Goal: Task Accomplishment & Management: Complete application form

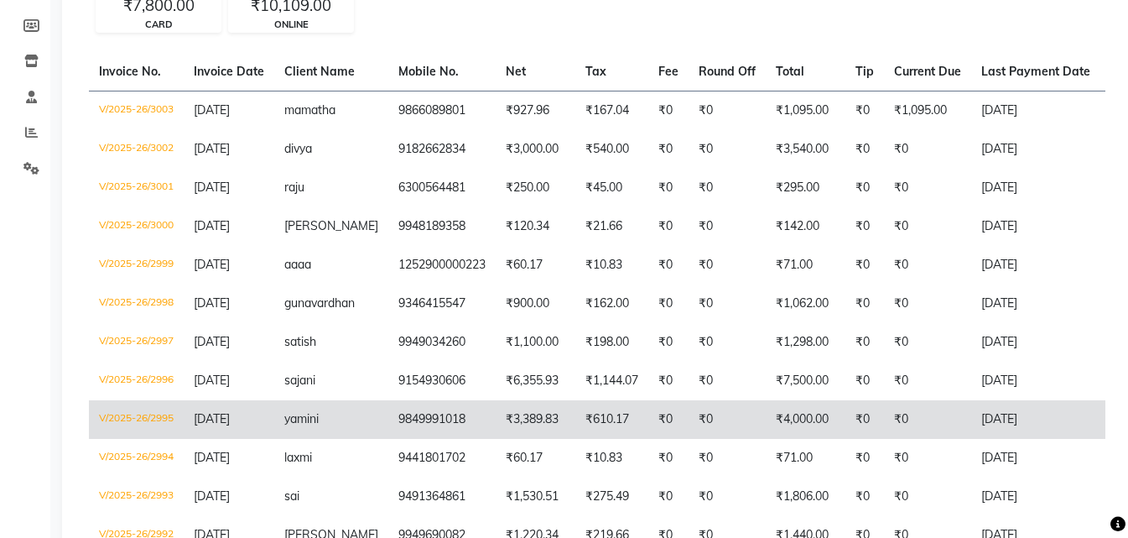
scroll to position [84, 0]
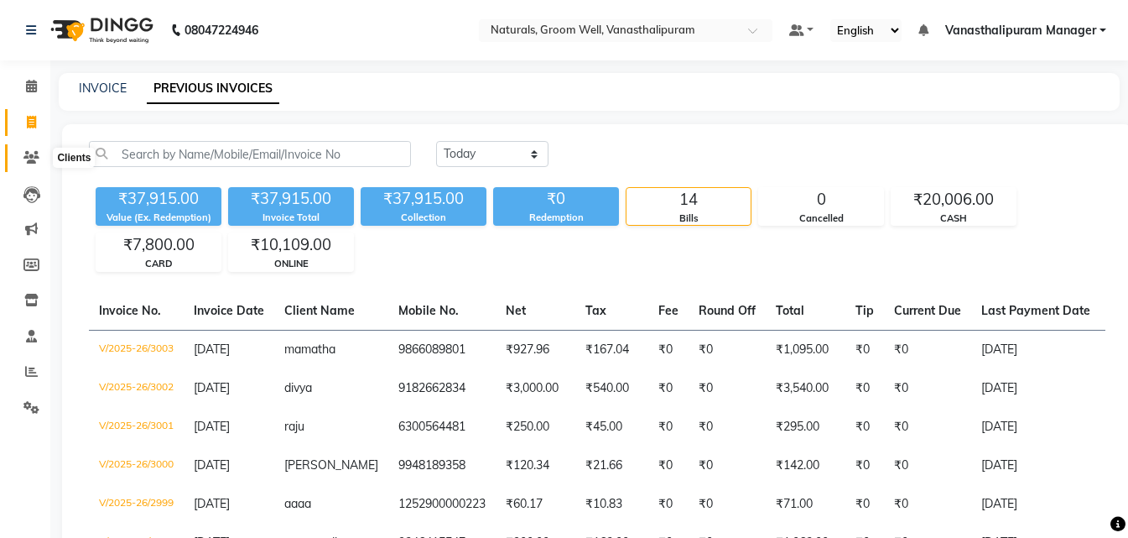
click at [44, 154] on span at bounding box center [31, 157] width 29 height 19
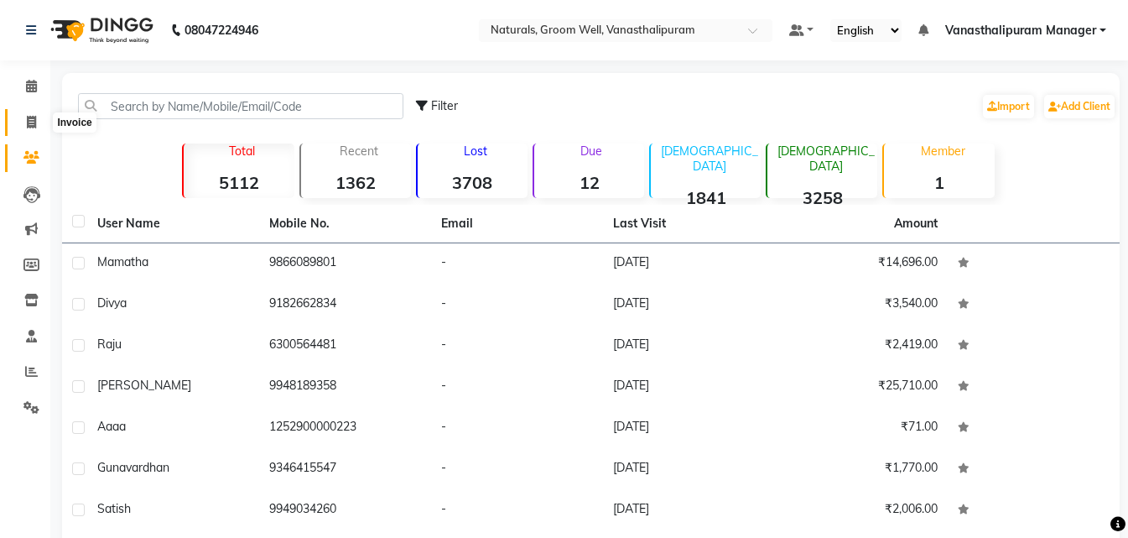
click at [37, 128] on span at bounding box center [31, 122] width 29 height 19
select select "5859"
select select "service"
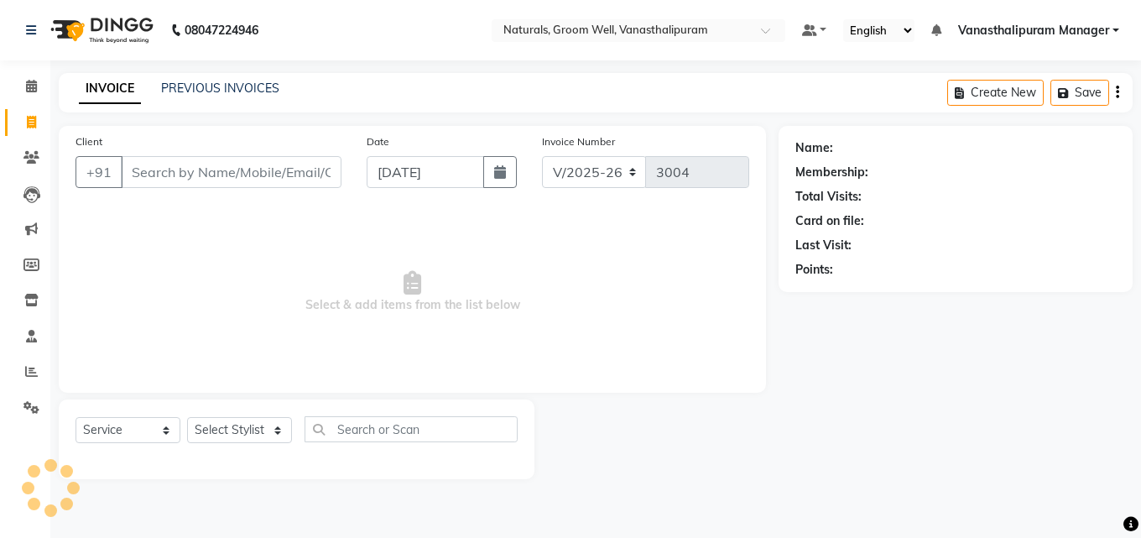
click at [163, 173] on input "Client" at bounding box center [231, 172] width 221 height 32
type input "9959597037"
click at [270, 165] on span "Add Client" at bounding box center [298, 172] width 66 height 17
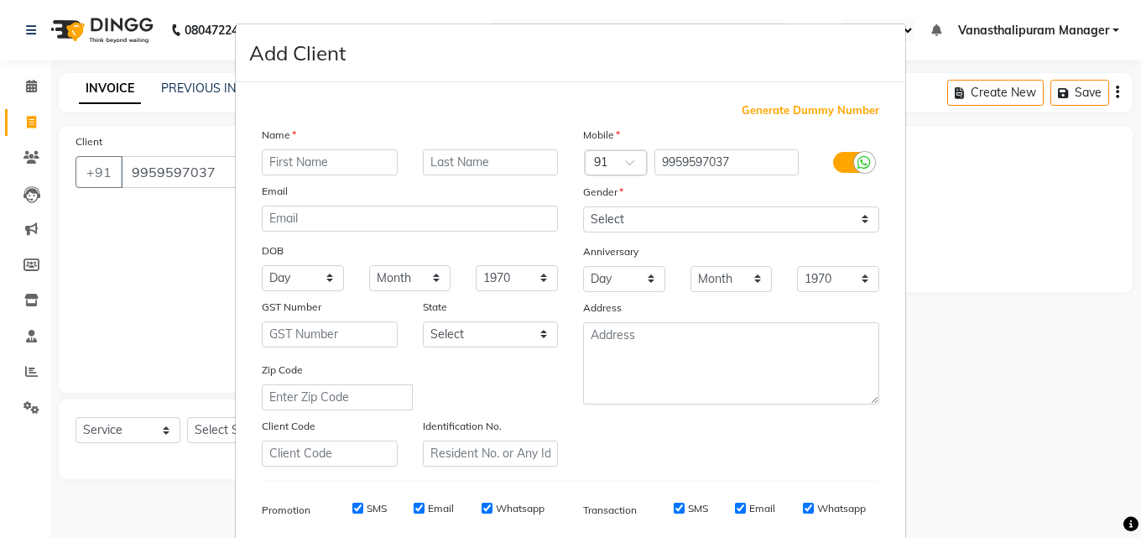
click at [271, 165] on input "text" at bounding box center [330, 162] width 136 height 26
type input "sunil"
click at [649, 214] on select "Select [DEMOGRAPHIC_DATA] [DEMOGRAPHIC_DATA] Other Prefer Not To Say" at bounding box center [731, 219] width 296 height 26
select select "[DEMOGRAPHIC_DATA]"
click at [583, 206] on select "Select [DEMOGRAPHIC_DATA] [DEMOGRAPHIC_DATA] Other Prefer Not To Say" at bounding box center [731, 219] width 296 height 26
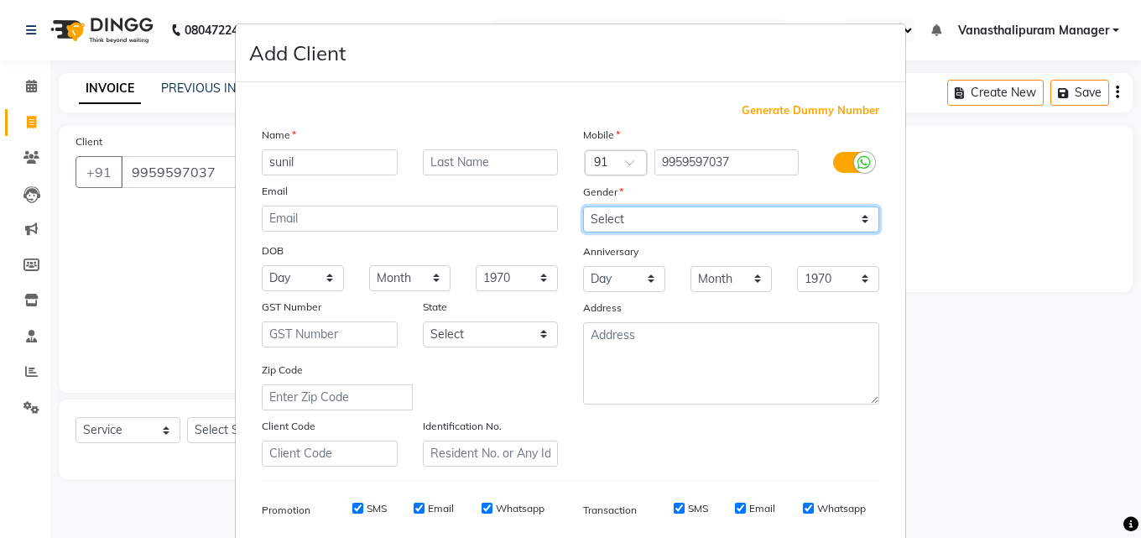
drag, startPoint x: 641, startPoint y: 222, endPoint x: 641, endPoint y: 232, distance: 9.2
click at [641, 222] on select "Select [DEMOGRAPHIC_DATA] [DEMOGRAPHIC_DATA] Other Prefer Not To Say" at bounding box center [731, 219] width 296 height 26
click at [583, 206] on select "Select [DEMOGRAPHIC_DATA] [DEMOGRAPHIC_DATA] Other Prefer Not To Say" at bounding box center [731, 219] width 296 height 26
click at [638, 216] on select "Select [DEMOGRAPHIC_DATA] [DEMOGRAPHIC_DATA] Other Prefer Not To Say" at bounding box center [731, 219] width 296 height 26
select select "[DEMOGRAPHIC_DATA]"
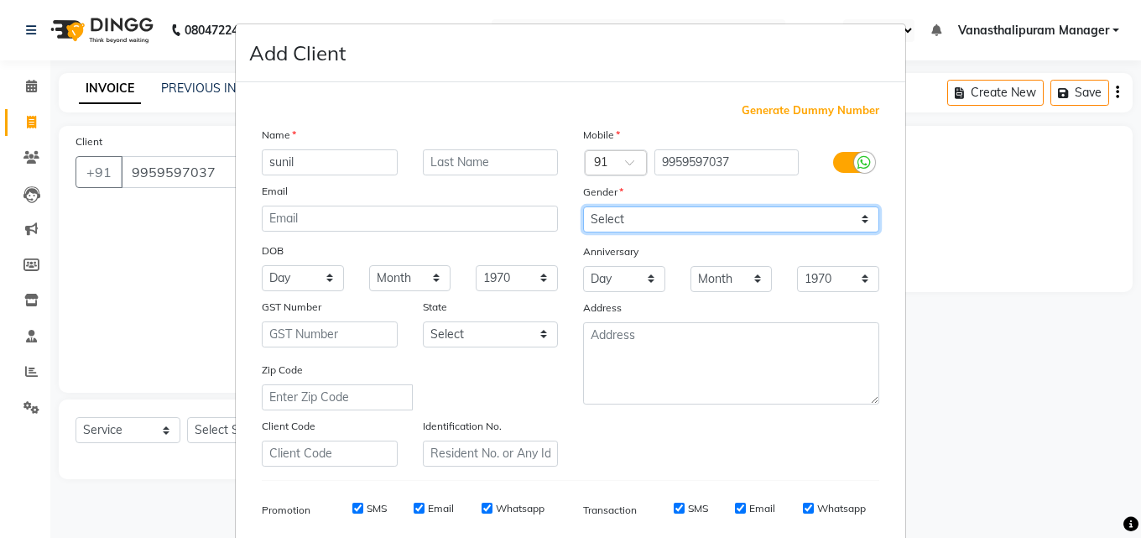
click at [583, 206] on select "Select [DEMOGRAPHIC_DATA] [DEMOGRAPHIC_DATA] Other Prefer Not To Say" at bounding box center [731, 219] width 296 height 26
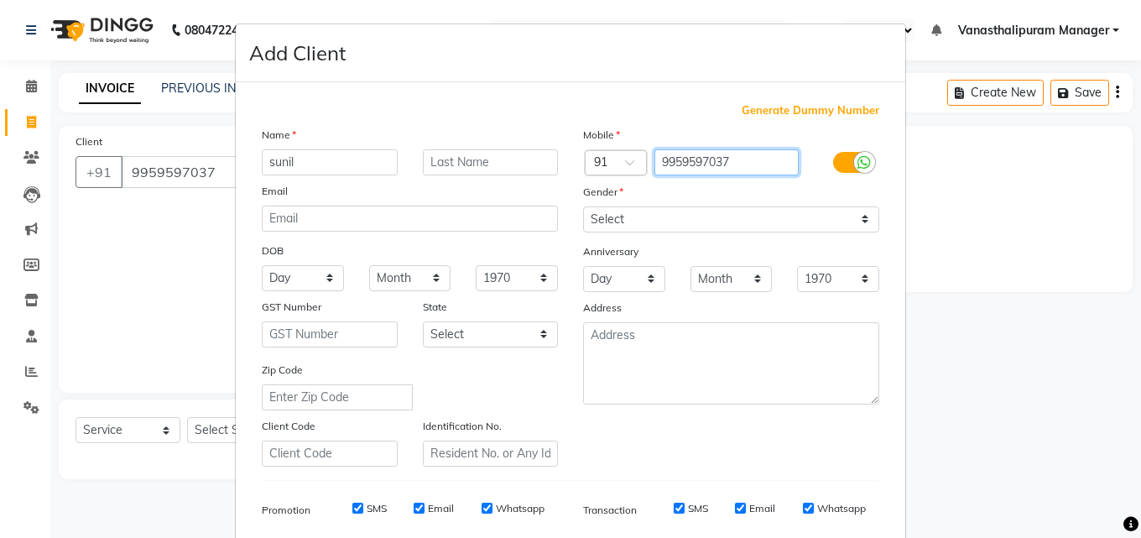
click at [745, 161] on input "9959597037" at bounding box center [726, 162] width 145 height 26
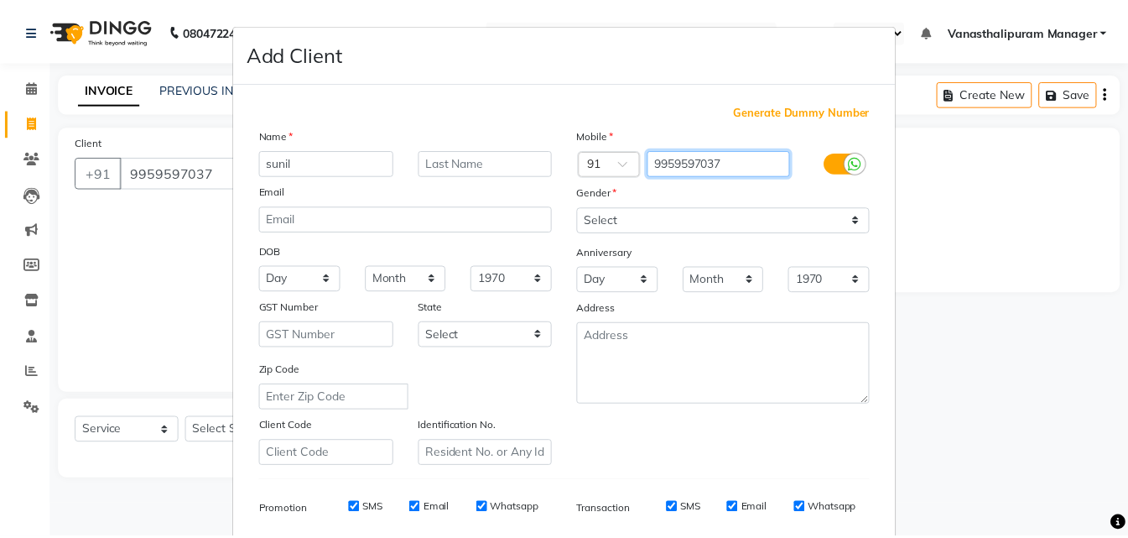
scroll to position [237, 0]
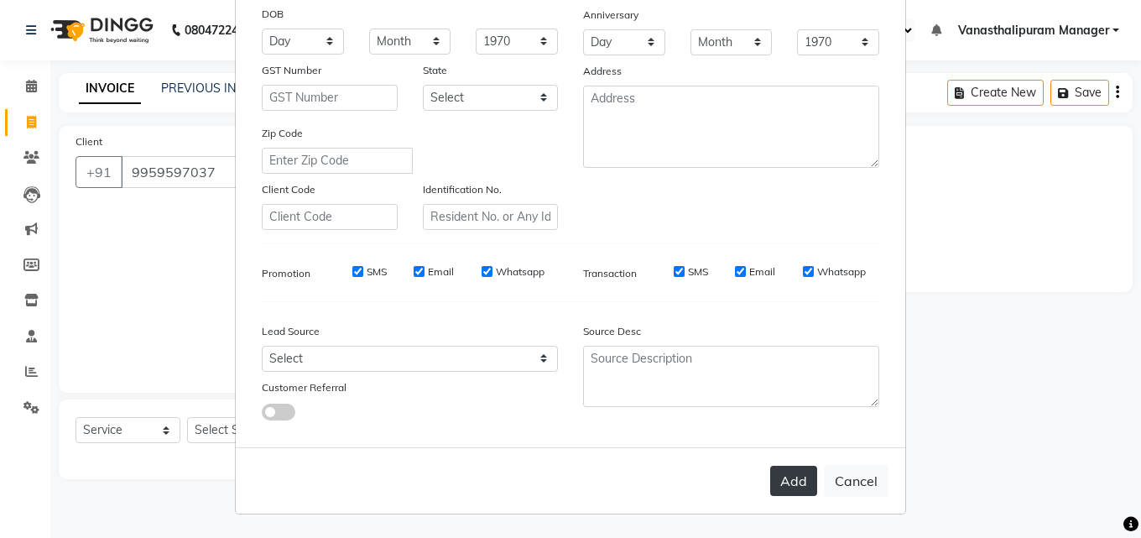
click at [783, 490] on button "Add" at bounding box center [793, 481] width 47 height 30
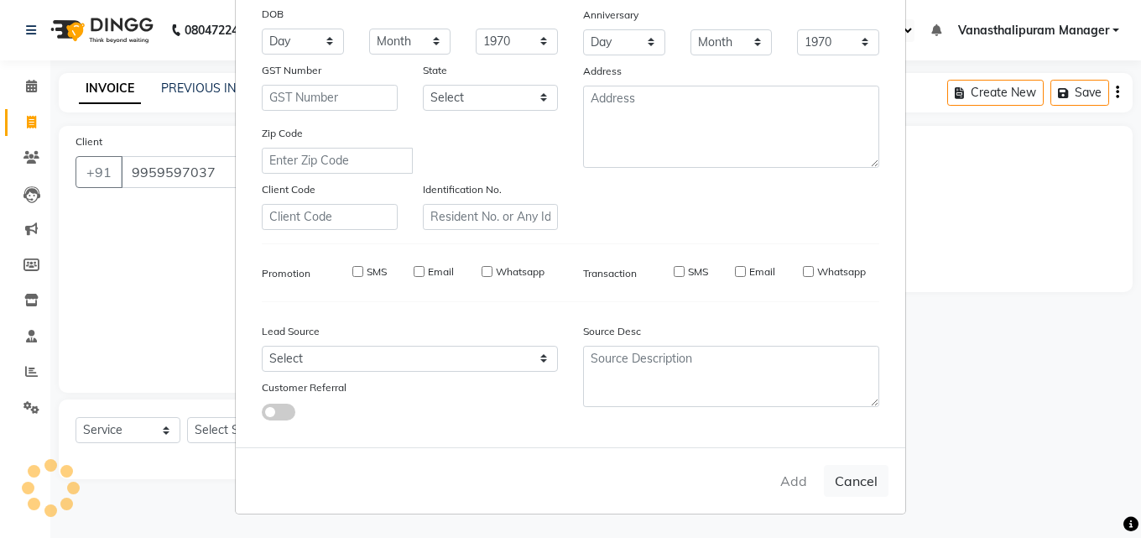
select select
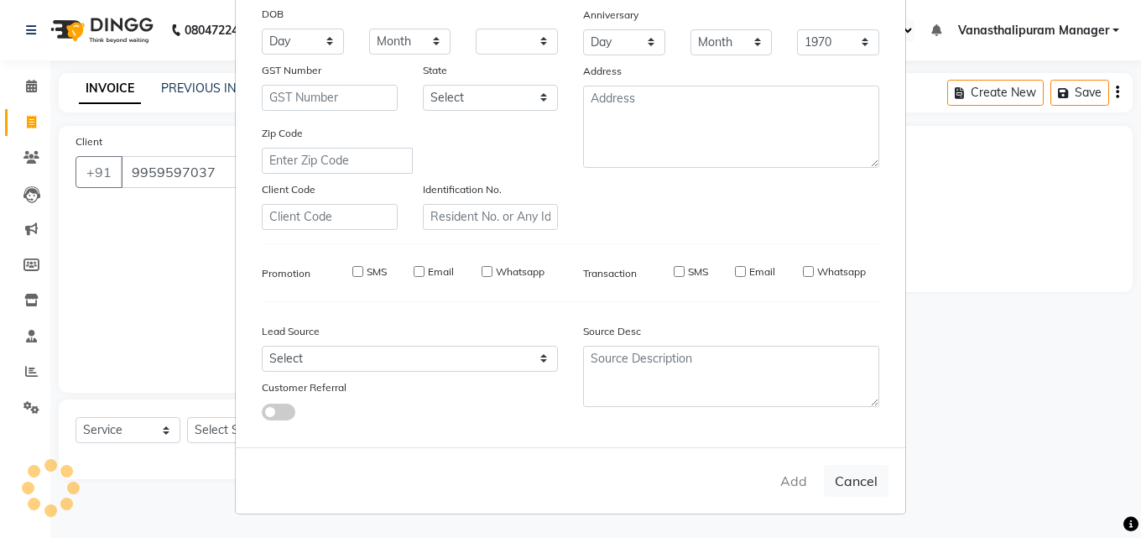
select select
checkbox input "false"
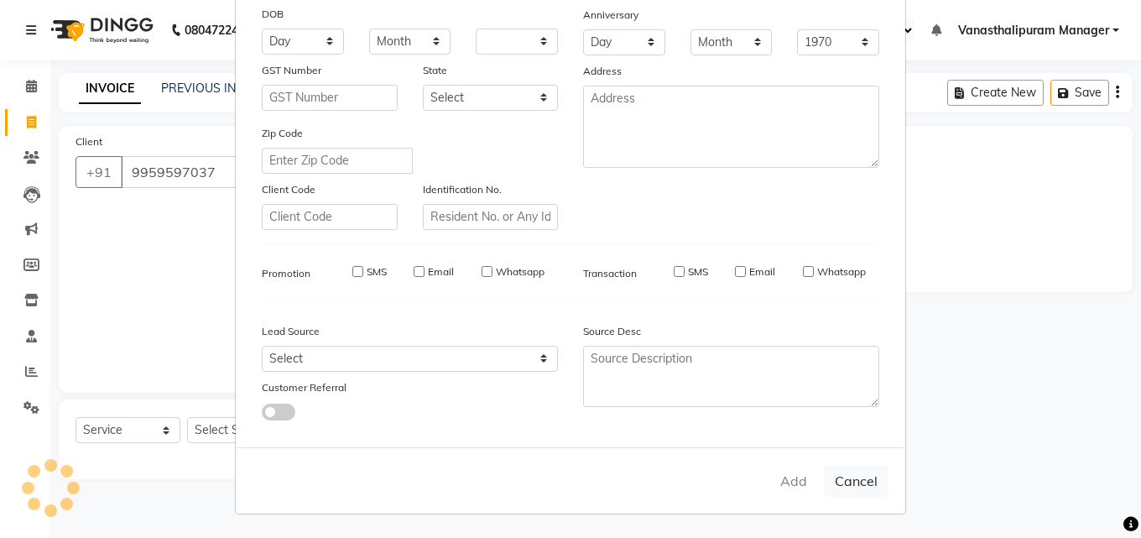
checkbox input "false"
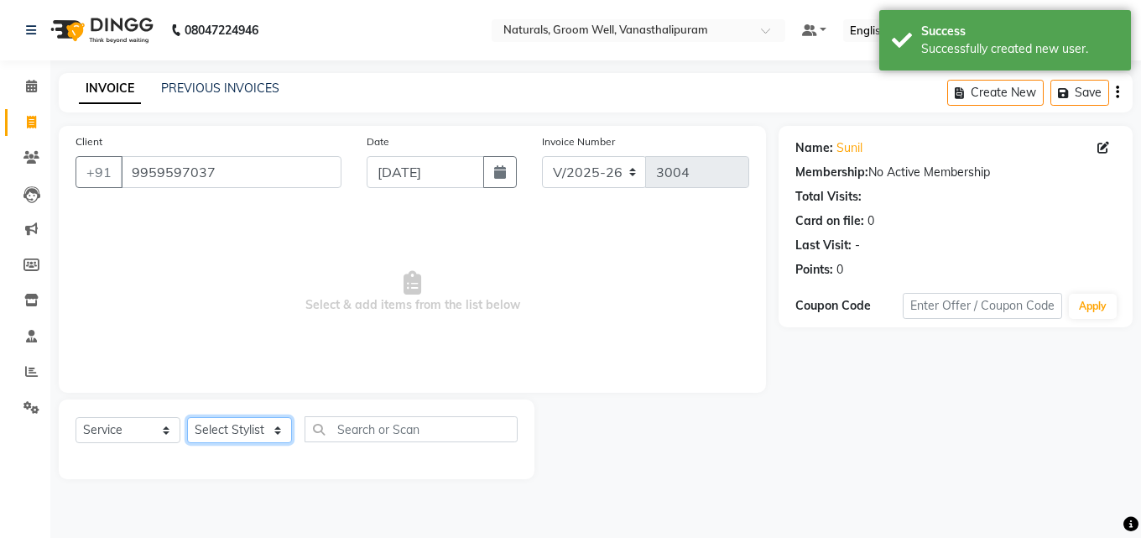
click at [285, 433] on select "Select Stylist [PERSON_NAME] kiran [PERSON_NAME] [PERSON_NAME] [PERSON_NAME] [P…" at bounding box center [239, 430] width 105 height 26
select select "88019"
click at [187, 417] on select "Select Stylist [PERSON_NAME] kiran [PERSON_NAME] [PERSON_NAME] [PERSON_NAME] [P…" at bounding box center [239, 430] width 105 height 26
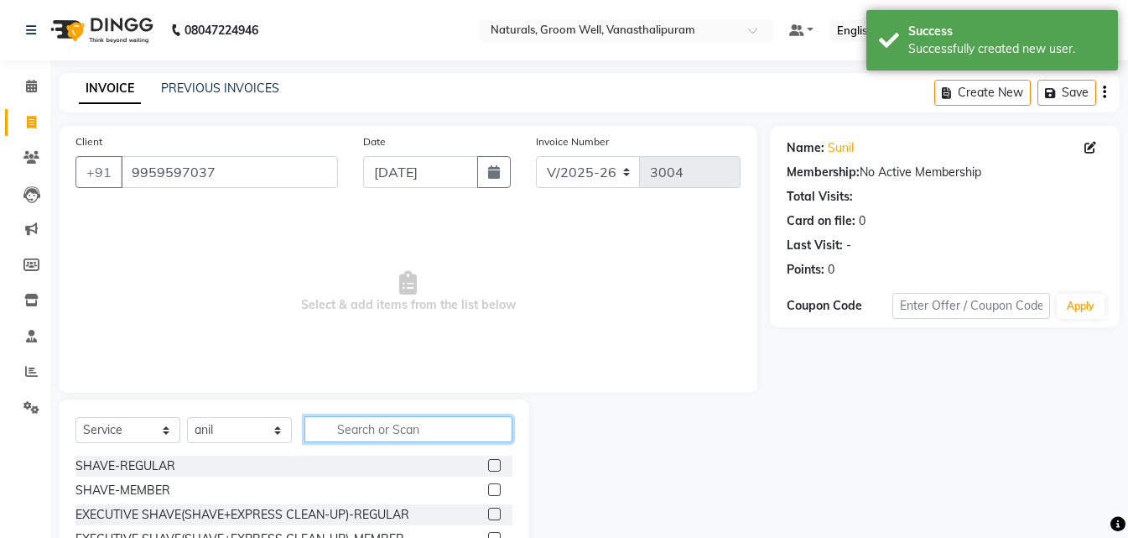
click at [402, 434] on input "text" at bounding box center [408, 429] width 208 height 26
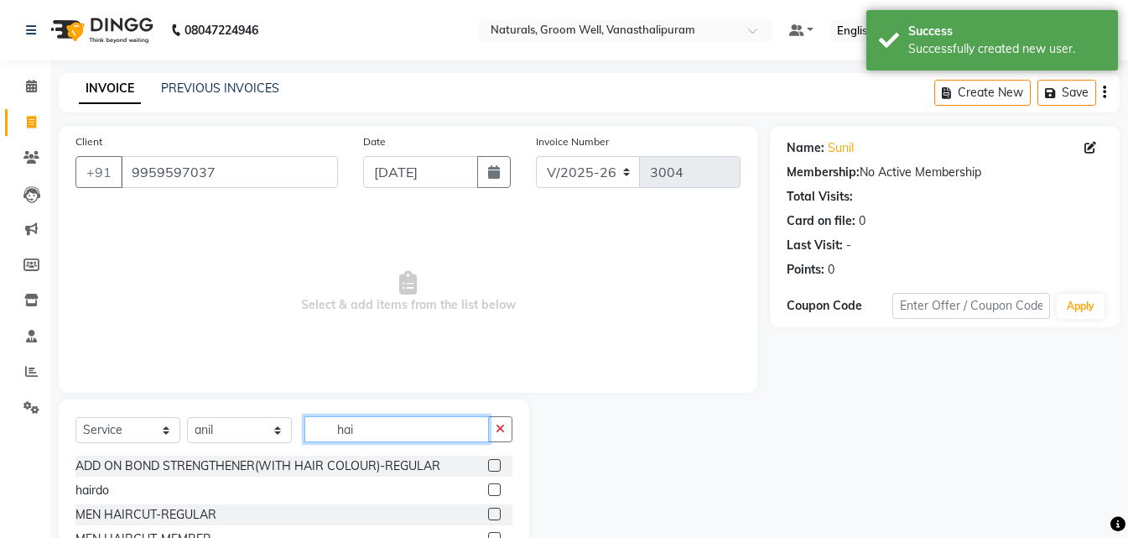
type input "hai"
click at [488, 533] on label at bounding box center [494, 538] width 13 height 13
click at [488, 533] on input "checkbox" at bounding box center [493, 538] width 11 height 11
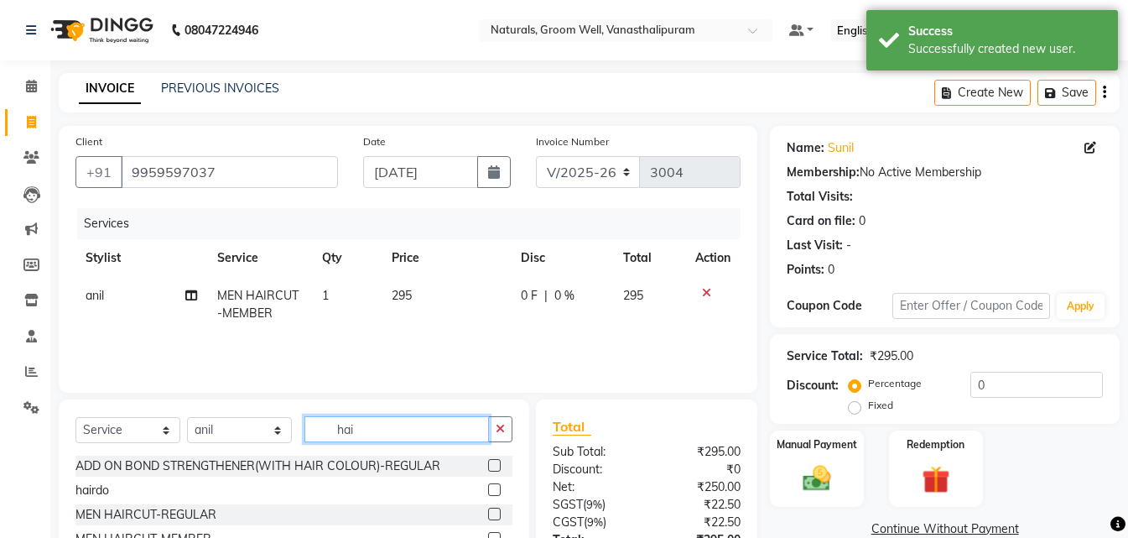
checkbox input "false"
click at [449, 435] on input "hai" at bounding box center [396, 429] width 185 height 26
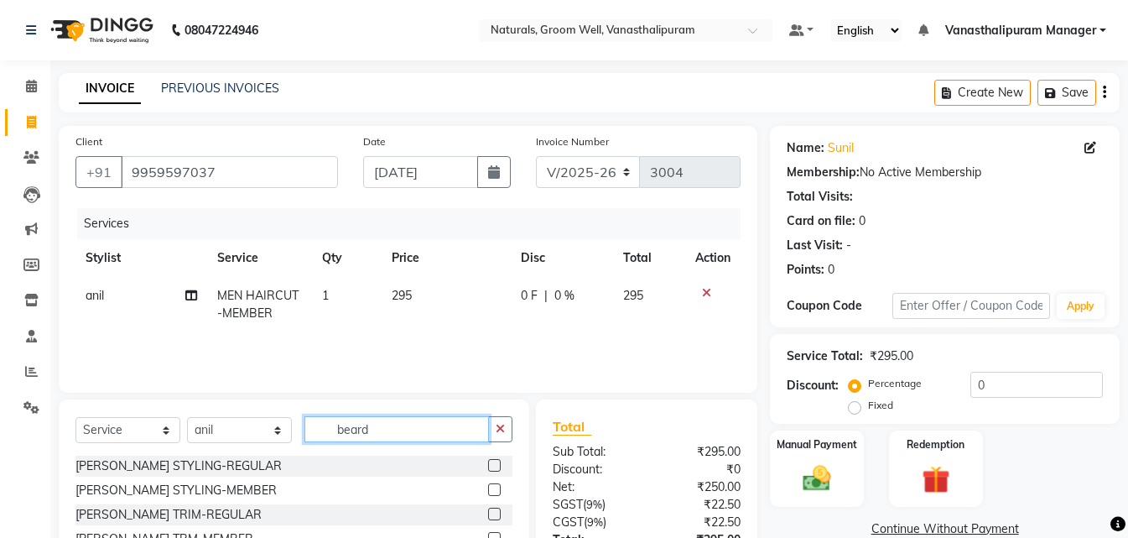
type input "beard"
click at [488, 531] on div at bounding box center [500, 538] width 24 height 21
click at [488, 533] on label at bounding box center [494, 538] width 13 height 13
click at [488, 533] on input "checkbox" at bounding box center [493, 538] width 11 height 11
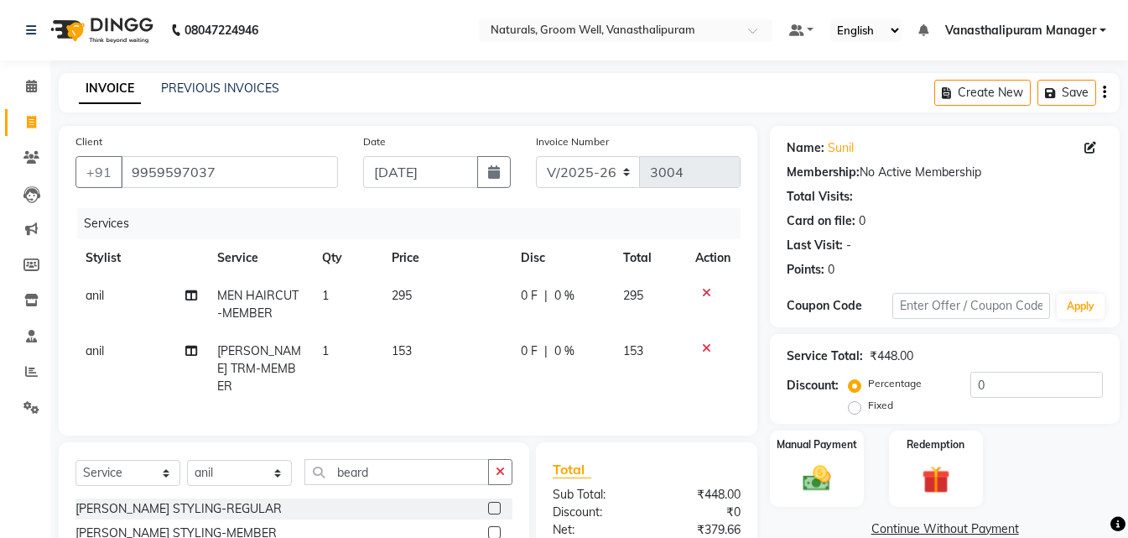
checkbox input "false"
click at [419, 369] on td "153" at bounding box center [446, 368] width 129 height 73
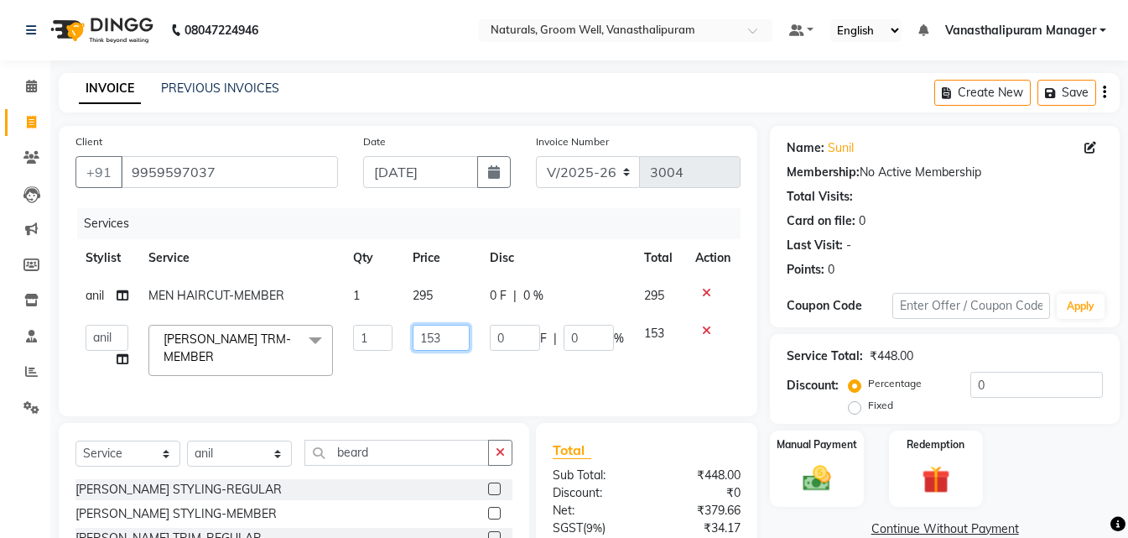
click at [445, 335] on input "153" at bounding box center [441, 338] width 57 height 26
type input "154"
click at [835, 464] on img at bounding box center [817, 478] width 47 height 34
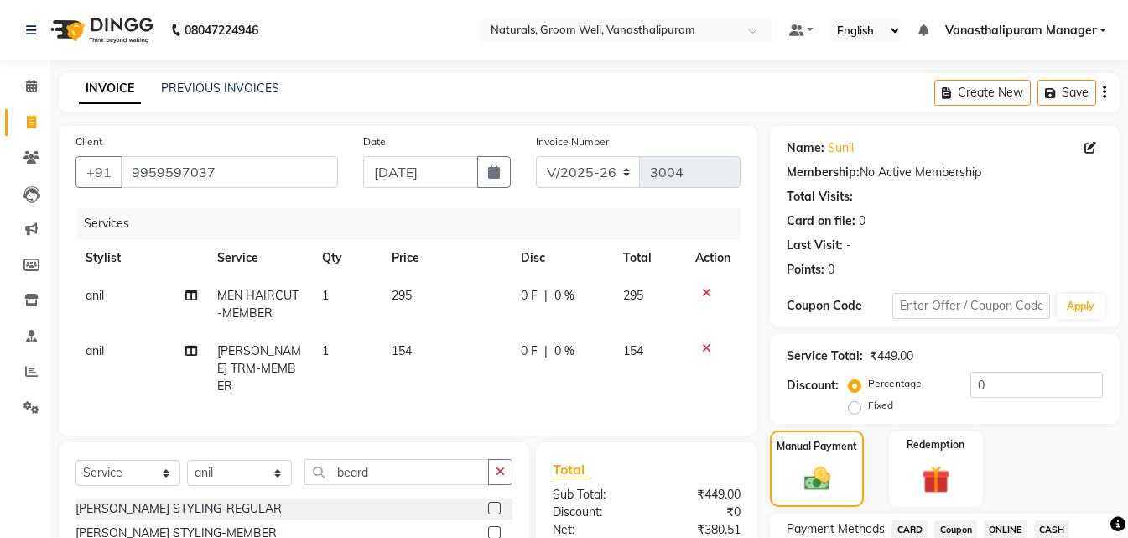
click at [1007, 529] on span "ONLINE" at bounding box center [1006, 529] width 44 height 19
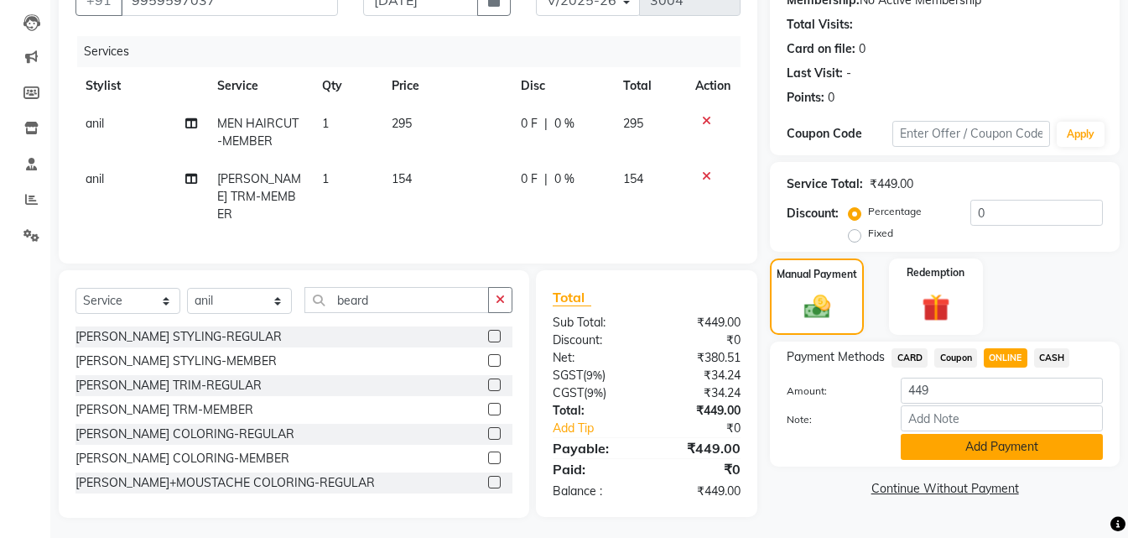
click at [1028, 455] on button "Add Payment" at bounding box center [1002, 447] width 202 height 26
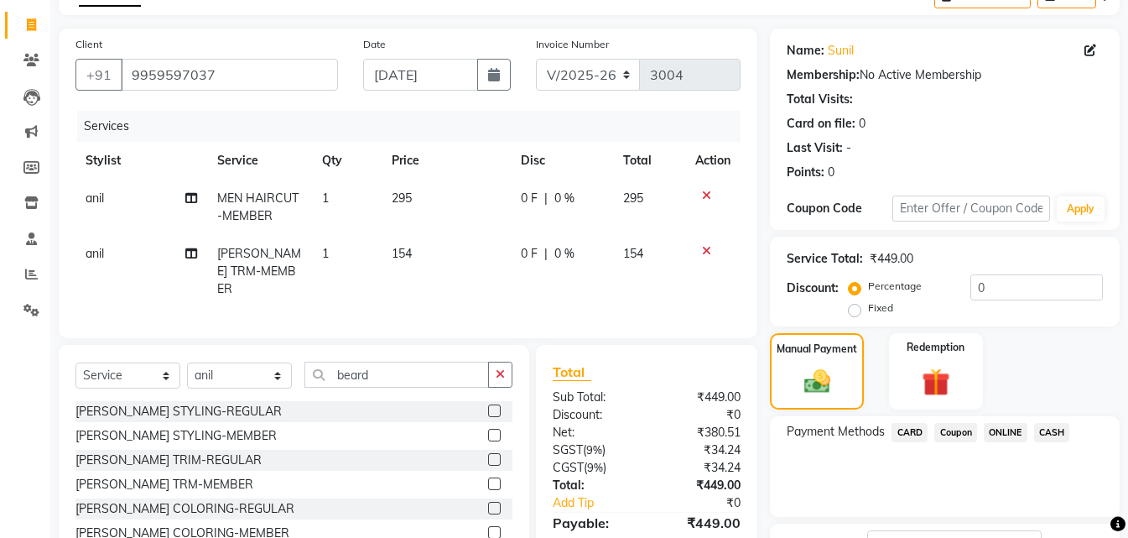
scroll to position [0, 0]
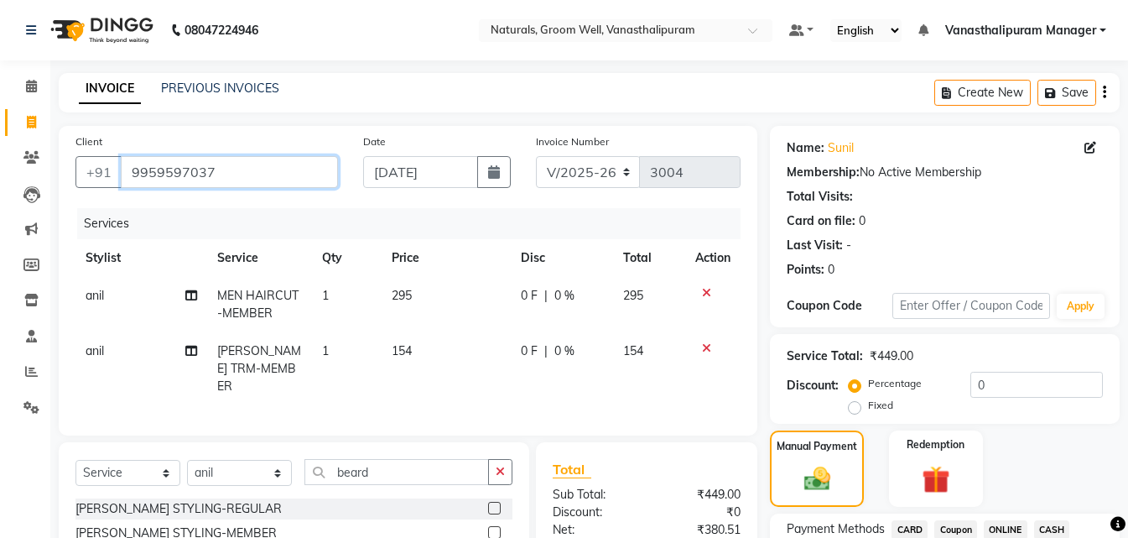
click at [226, 174] on input "9959597037" at bounding box center [229, 172] width 217 height 32
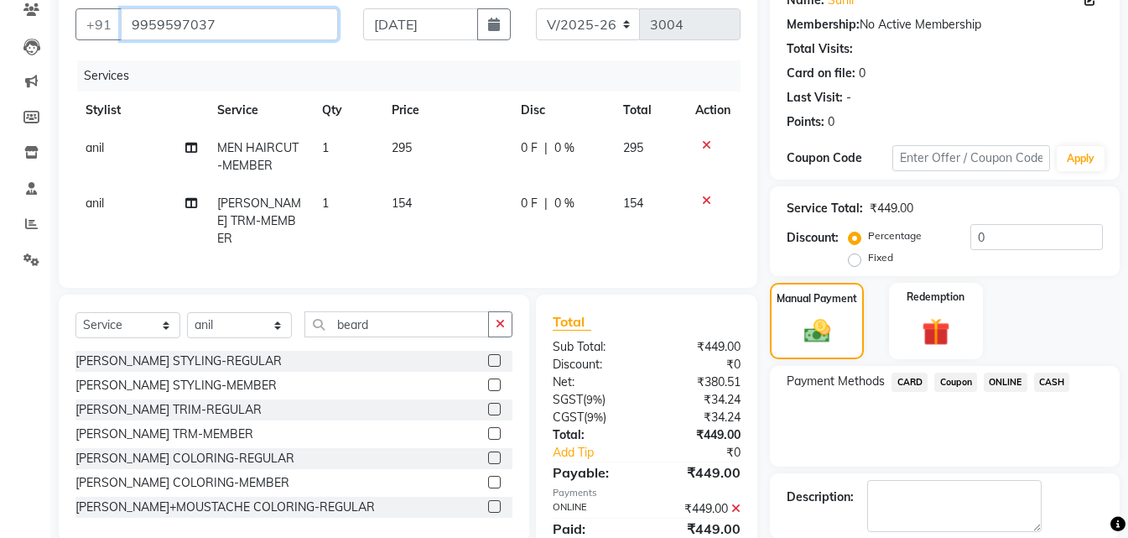
scroll to position [231, 0]
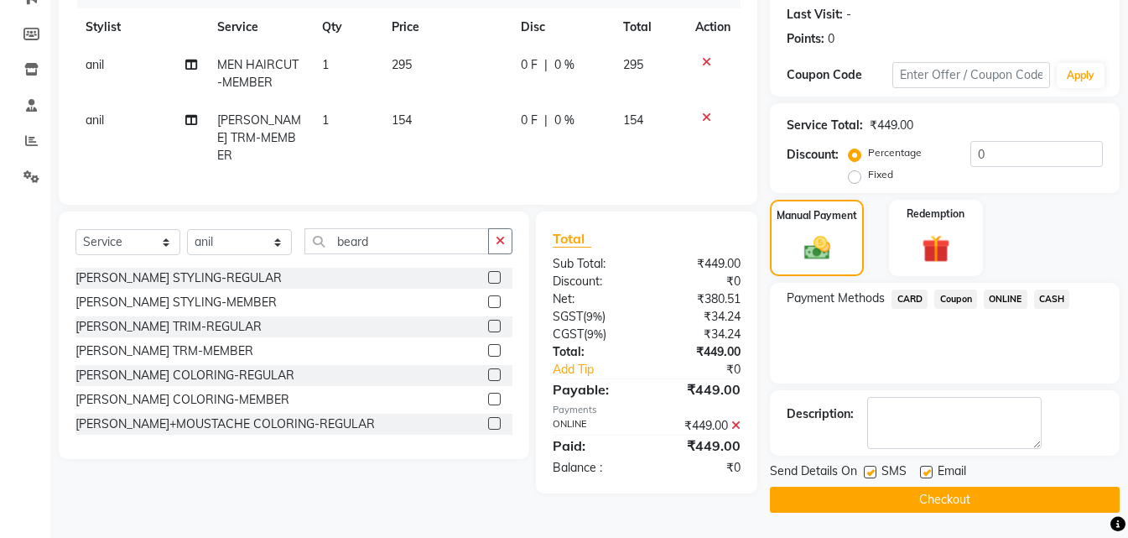
click at [981, 502] on button "Checkout" at bounding box center [945, 500] width 350 height 26
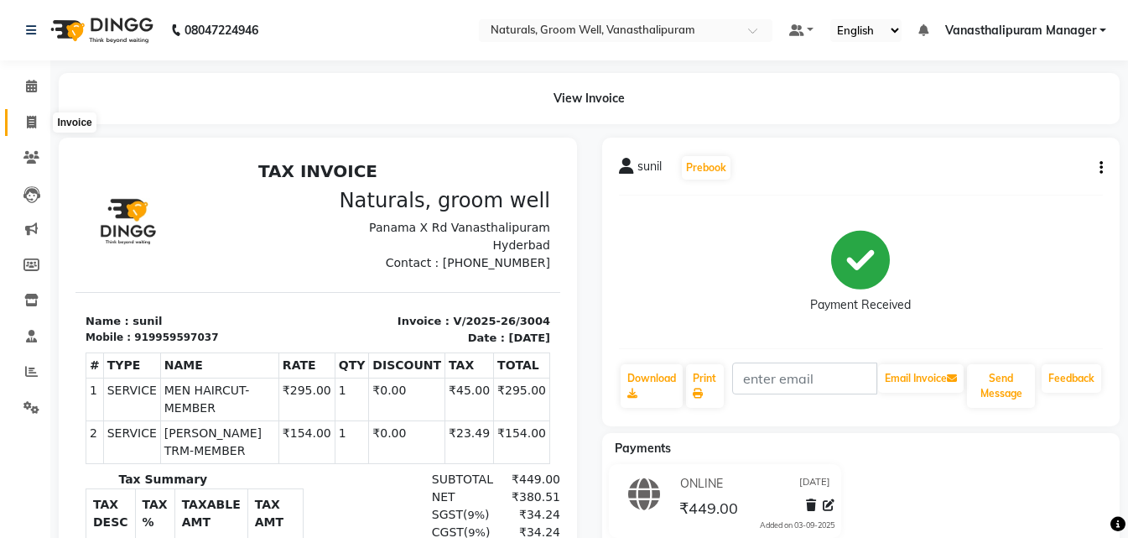
click at [38, 116] on span at bounding box center [31, 122] width 29 height 19
select select "5859"
select select "service"
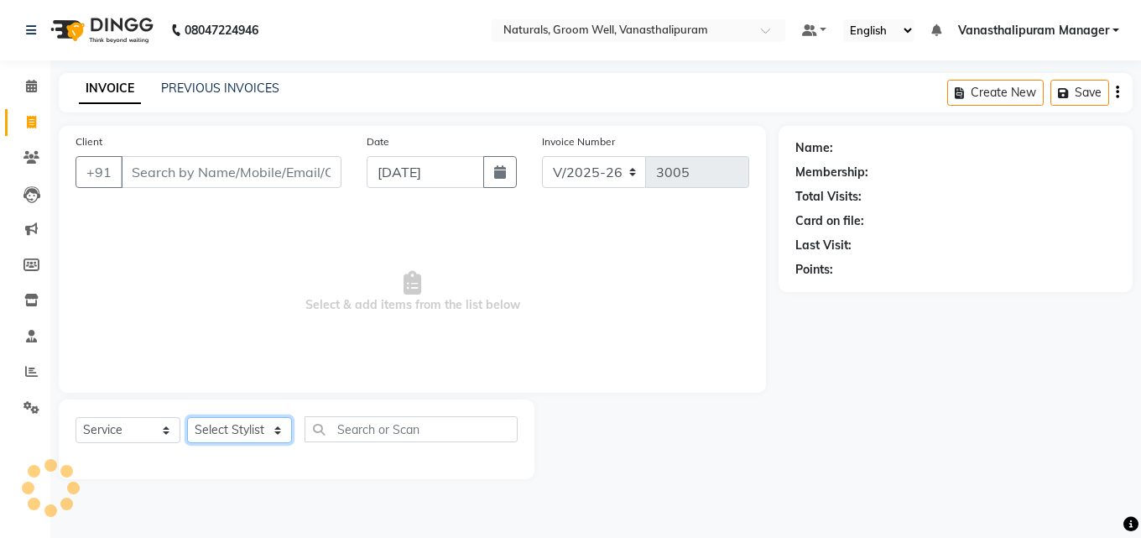
click at [253, 431] on select "Select Stylist [PERSON_NAME] kiran [PERSON_NAME] [PERSON_NAME] [PERSON_NAME] [P…" at bounding box center [239, 430] width 105 height 26
select select "90083"
click at [187, 417] on select "Select Stylist [PERSON_NAME] kiran [PERSON_NAME] [PERSON_NAME] [PERSON_NAME] [P…" at bounding box center [239, 430] width 105 height 26
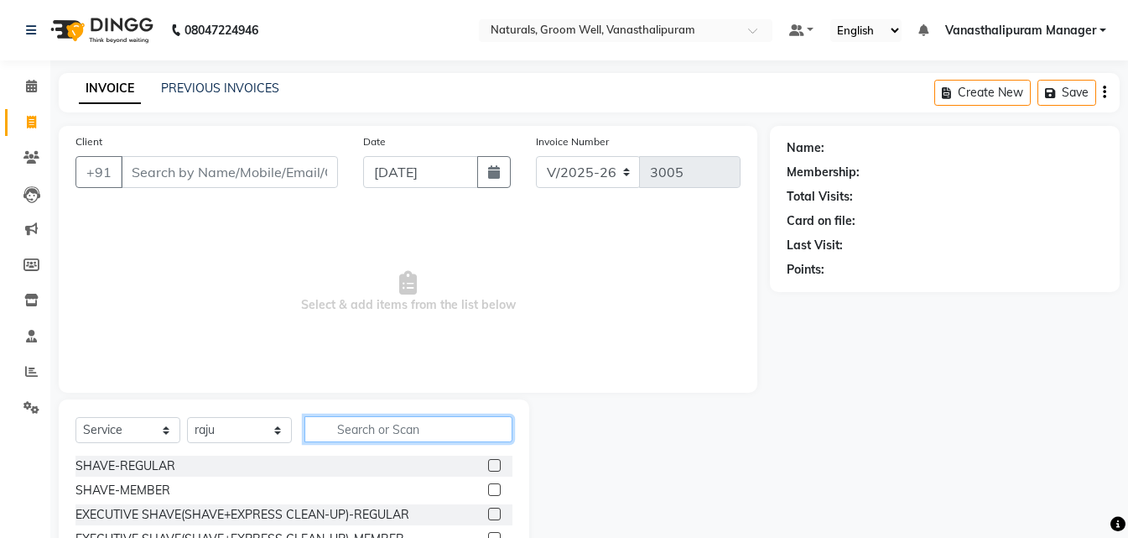
click at [474, 432] on input "text" at bounding box center [408, 429] width 208 height 26
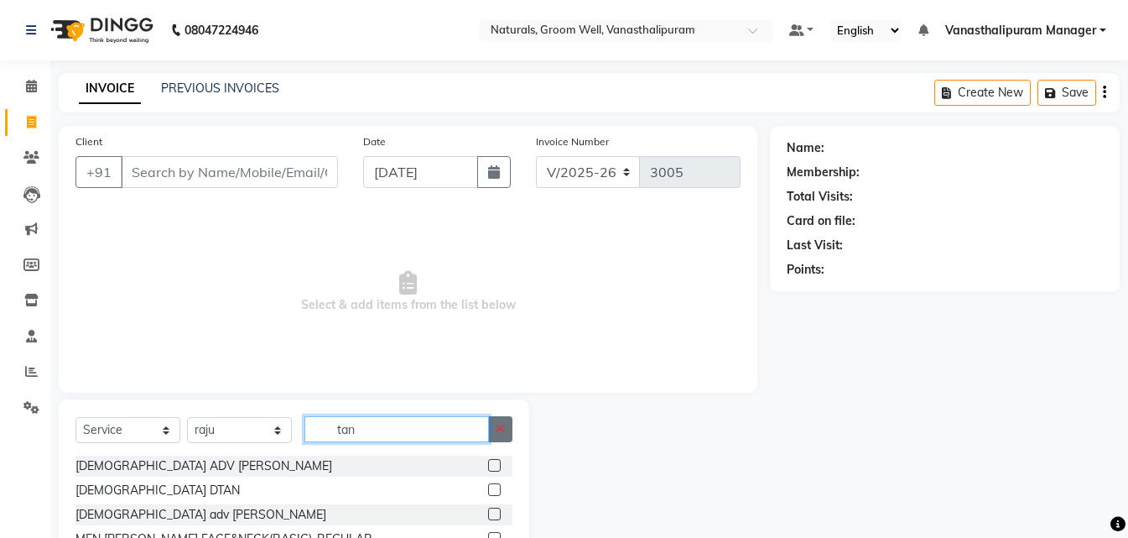
scroll to position [84, 0]
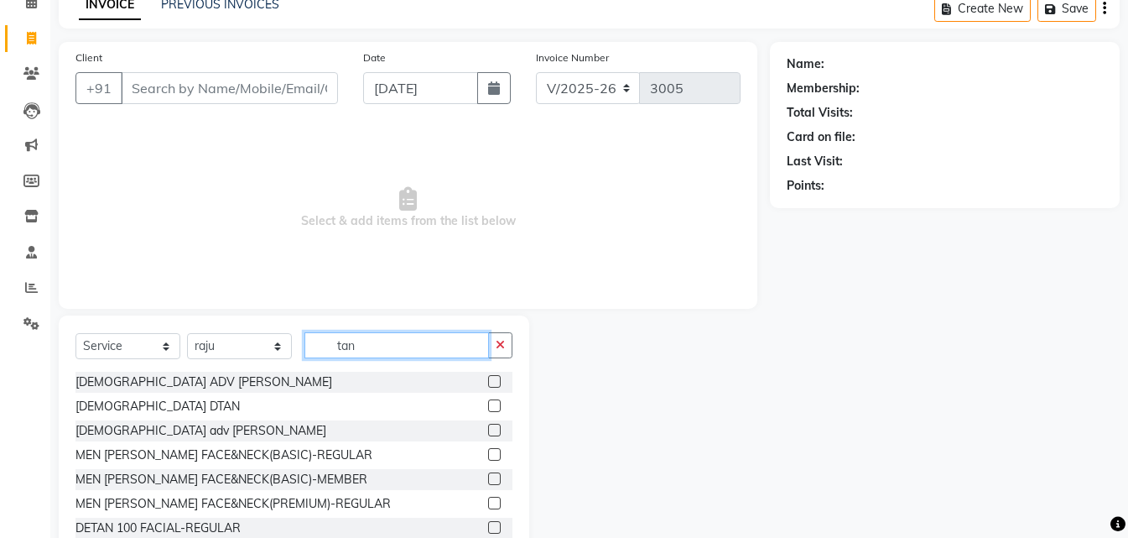
type input "tan"
click at [488, 434] on label at bounding box center [494, 430] width 13 height 13
click at [488, 434] on input "checkbox" at bounding box center [493, 430] width 11 height 11
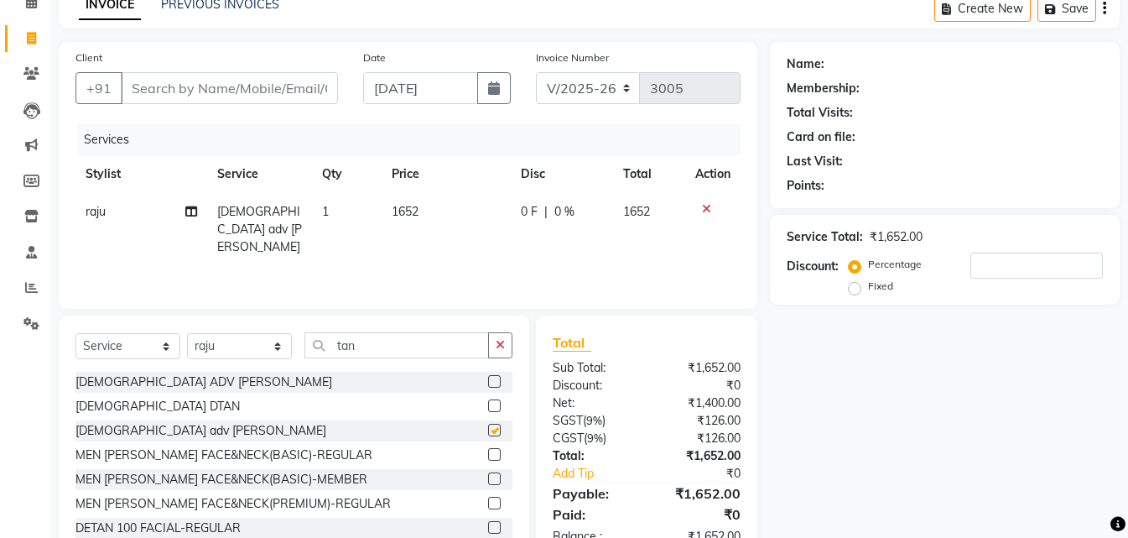
checkbox input "false"
click at [409, 347] on input "tan" at bounding box center [396, 345] width 185 height 26
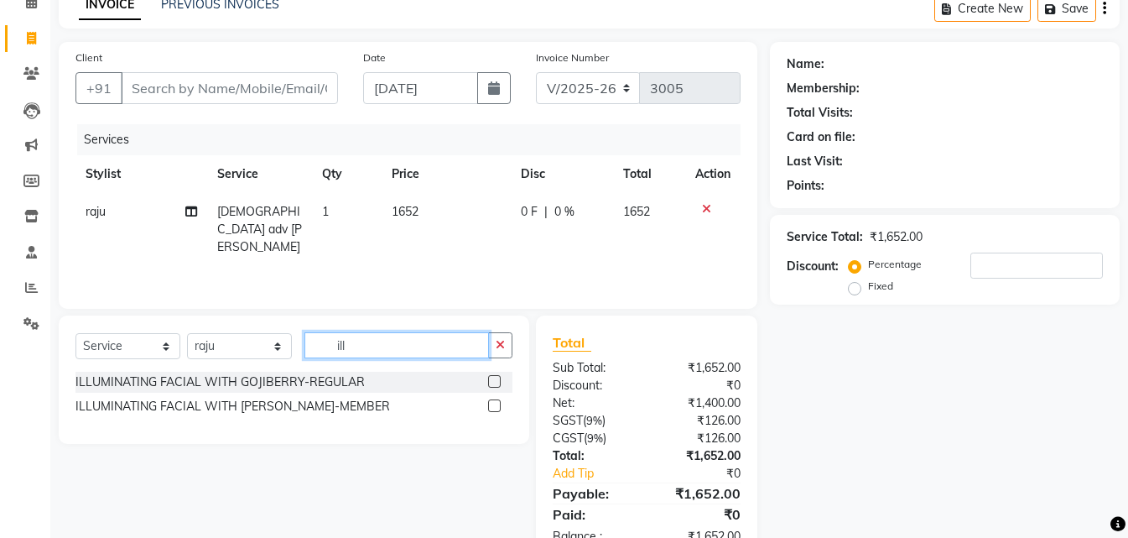
type input "ill"
click at [499, 380] on label at bounding box center [494, 381] width 13 height 13
click at [499, 380] on input "checkbox" at bounding box center [493, 382] width 11 height 11
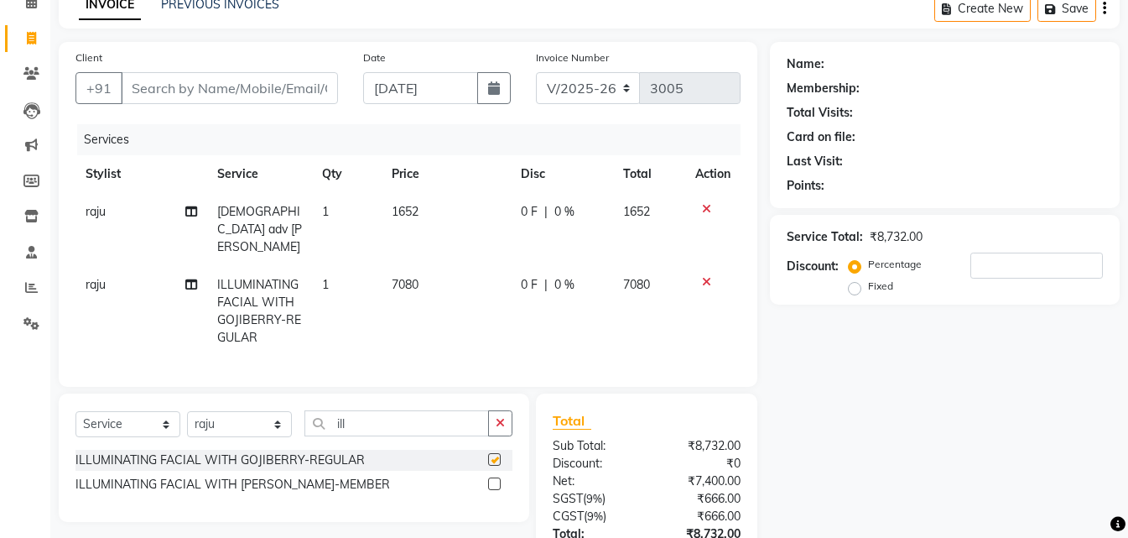
checkbox input "false"
click at [323, 86] on input "Client" at bounding box center [229, 88] width 217 height 32
click at [284, 96] on input "Client" at bounding box center [229, 88] width 217 height 32
type input "f"
type input "0"
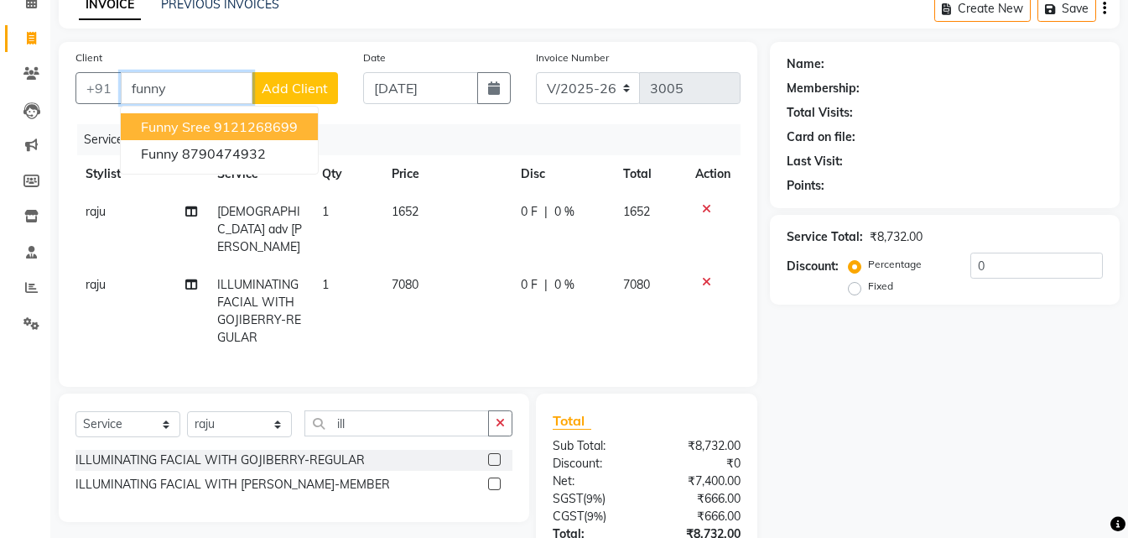
click at [283, 121] on ngb-highlight "9121268699" at bounding box center [256, 126] width 84 height 17
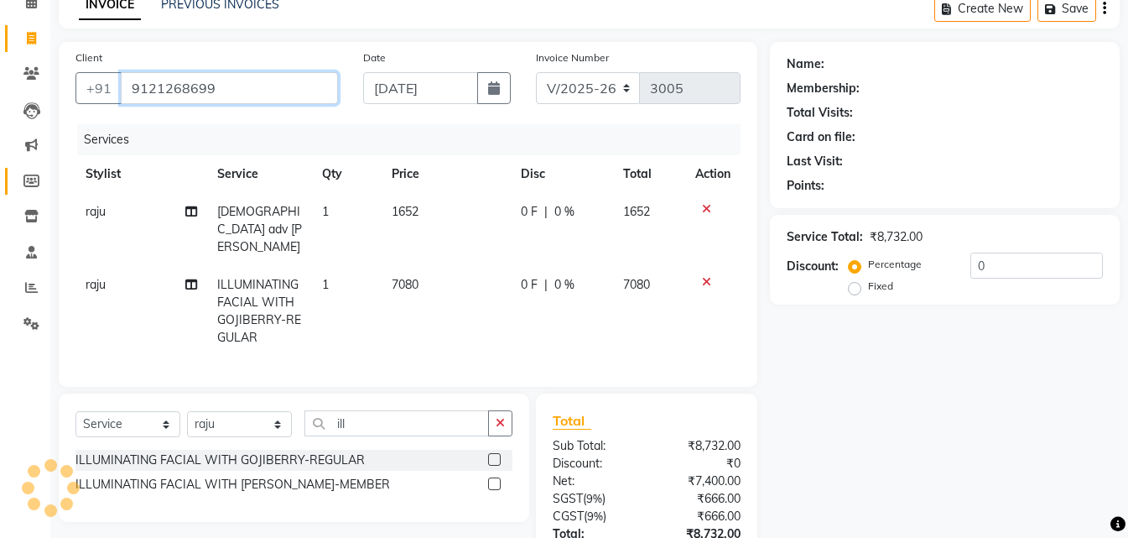
type input "9121268699"
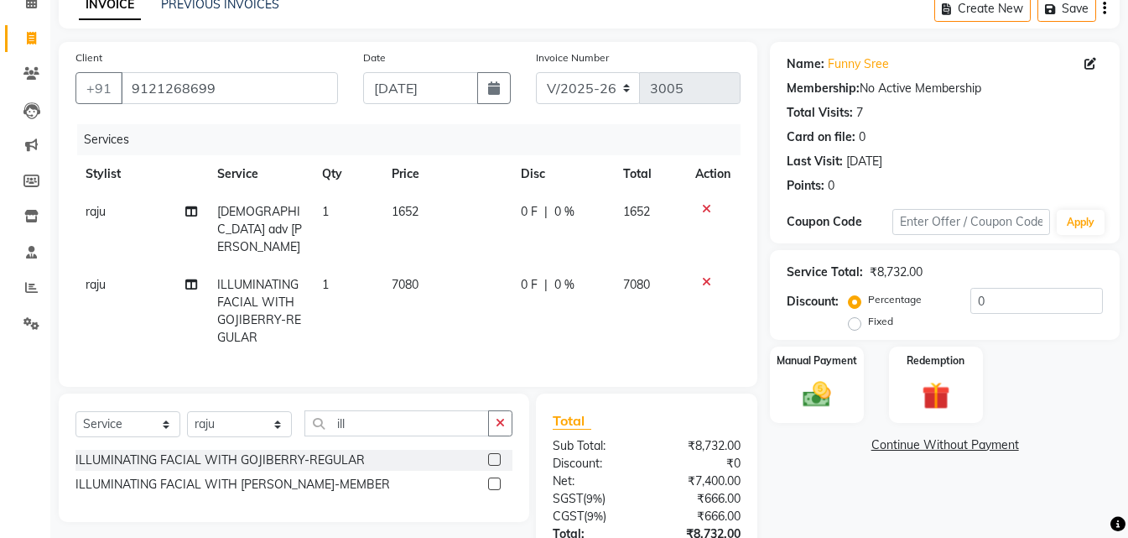
click at [425, 212] on td "1652" at bounding box center [446, 229] width 129 height 73
select select "90083"
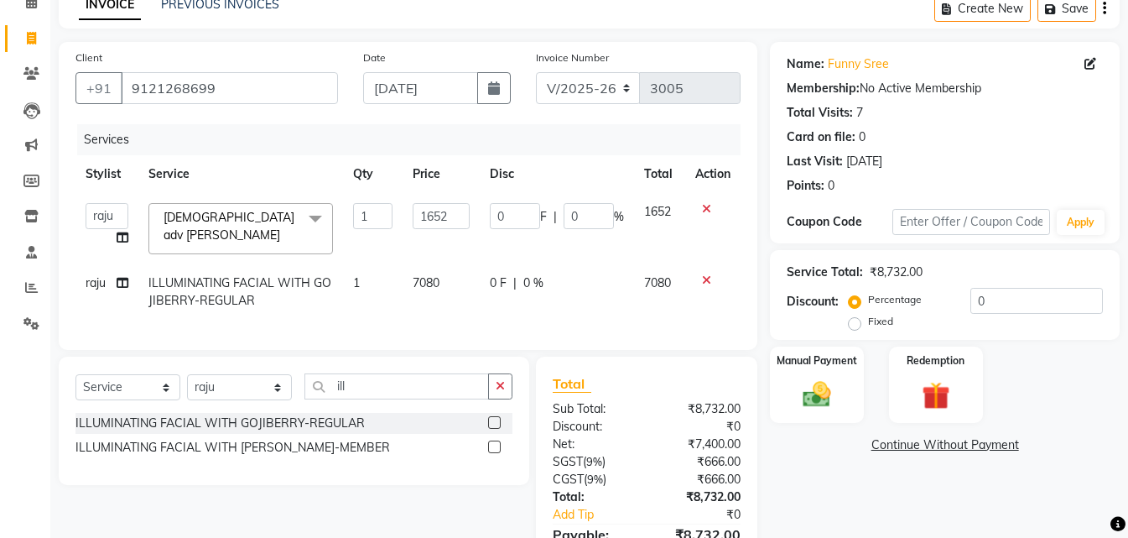
click at [425, 212] on input "1652" at bounding box center [441, 216] width 57 height 26
type input "1416"
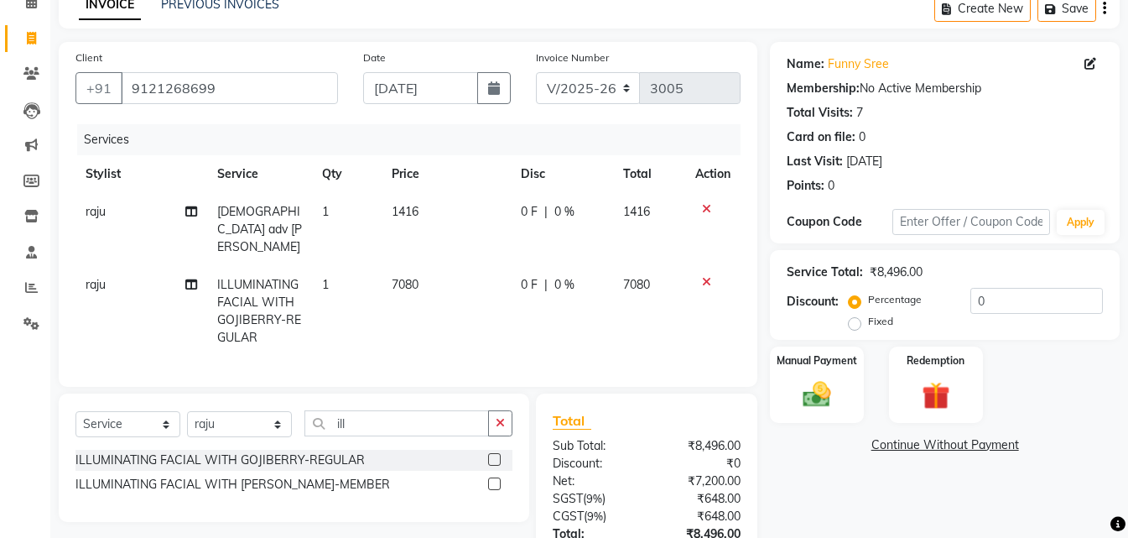
click at [441, 289] on td "7080" at bounding box center [446, 311] width 129 height 91
select select "90083"
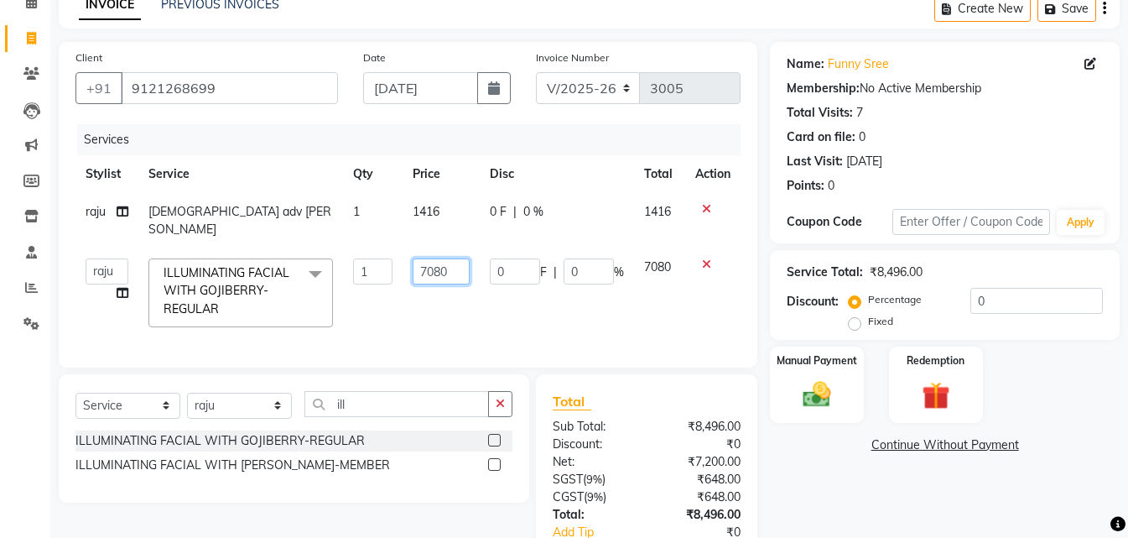
click at [451, 261] on input "7080" at bounding box center [441, 271] width 57 height 26
type input "7"
type input "6540"
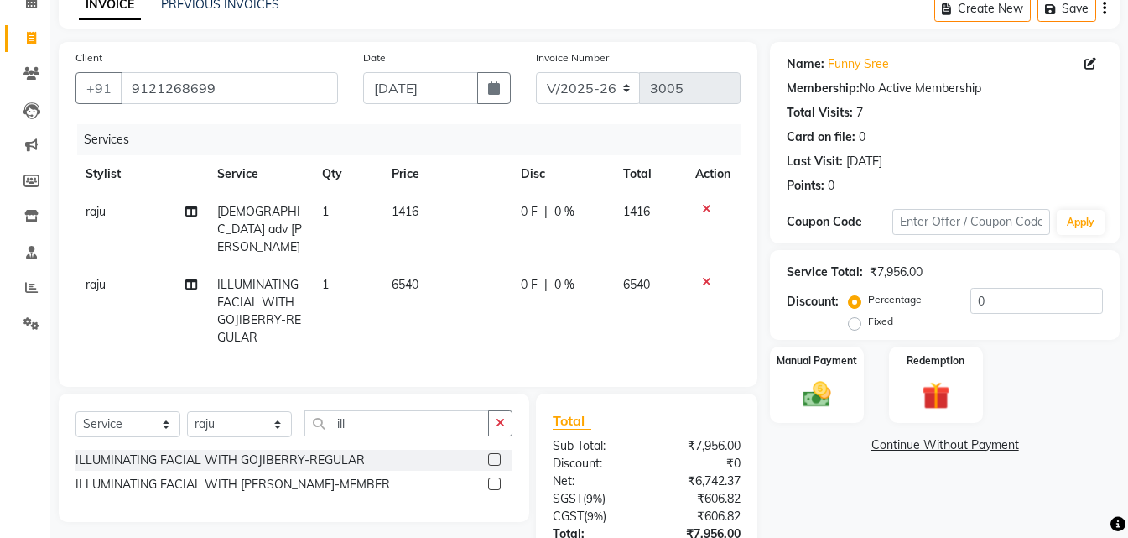
click at [856, 485] on div "Name: Funny Sree Membership: No Active Membership Total Visits: 7 Card on file:…" at bounding box center [951, 341] width 362 height 598
click at [424, 154] on div "Services" at bounding box center [415, 139] width 676 height 31
click at [438, 266] on td "6540" at bounding box center [446, 311] width 129 height 91
select select "90083"
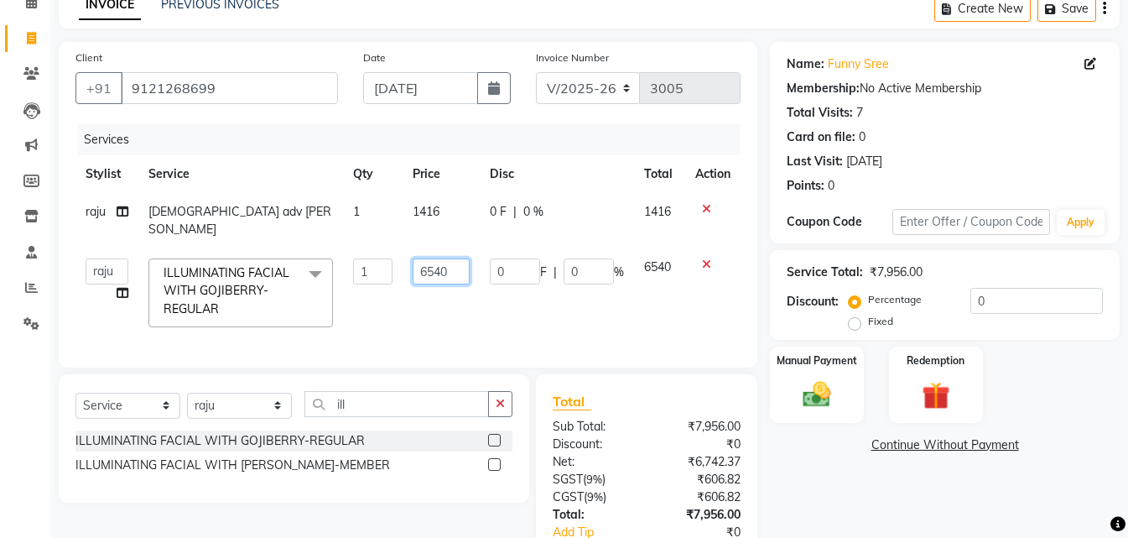
click at [438, 258] on input "6540" at bounding box center [441, 271] width 57 height 26
type input "7080"
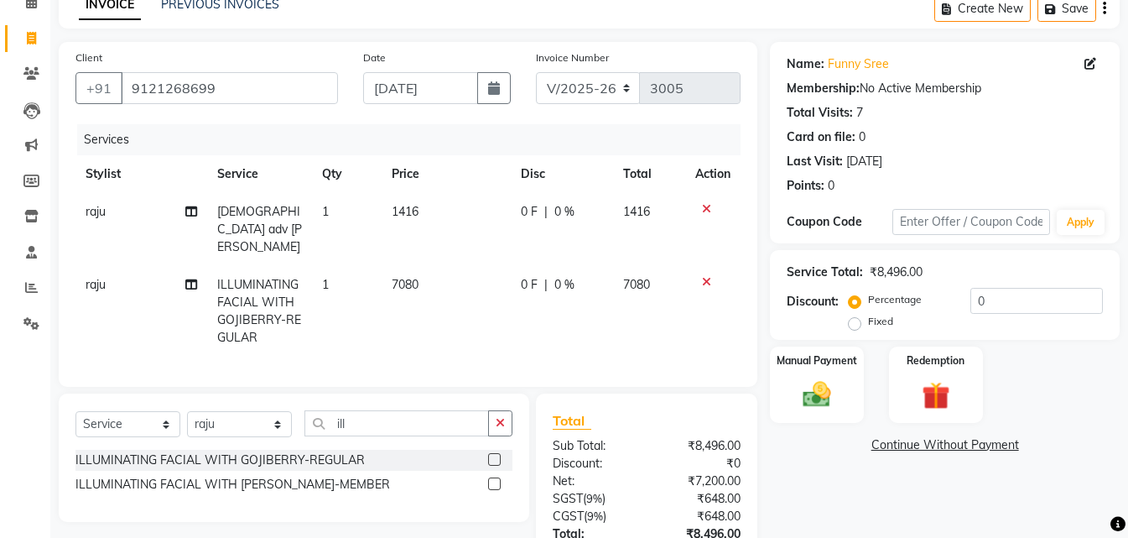
click at [835, 497] on div "Name: Funny Sree Membership: No Active Membership Total Visits: 7 Card on file:…" at bounding box center [951, 341] width 362 height 598
click at [250, 90] on input "9121268699" at bounding box center [229, 88] width 217 height 32
click at [284, 82] on input "9121268699" at bounding box center [229, 88] width 217 height 32
click at [290, 84] on input "9121268699" at bounding box center [229, 88] width 217 height 32
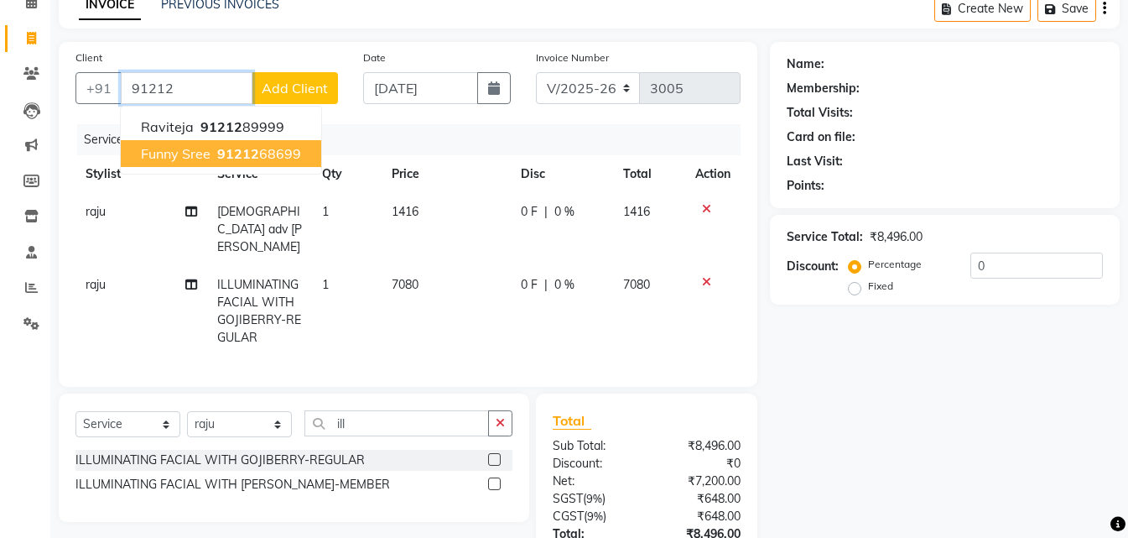
click at [295, 153] on ngb-highlight "91212 68699" at bounding box center [257, 153] width 87 height 17
type input "9121268699"
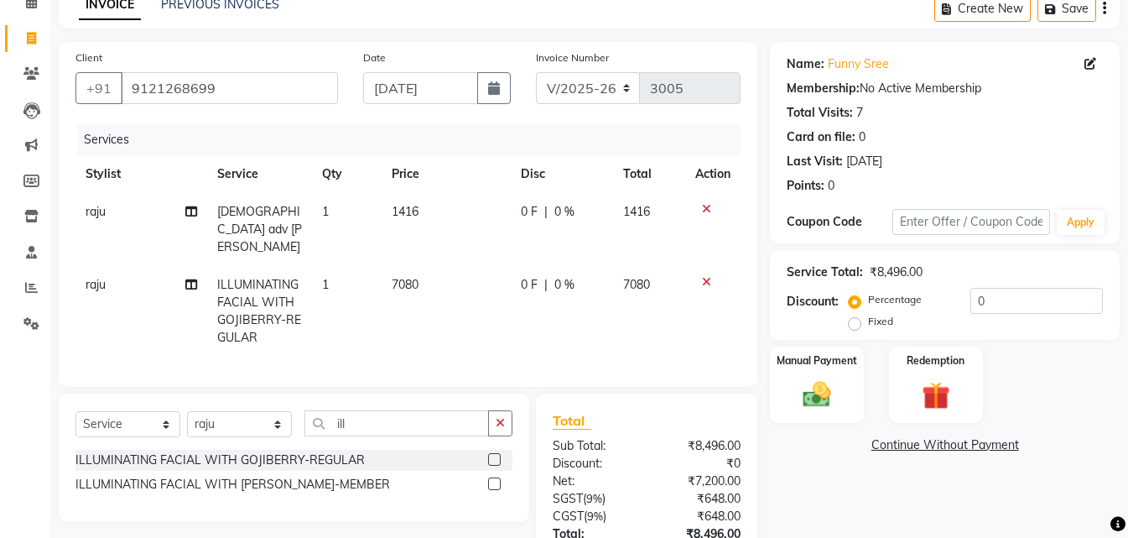
click at [440, 266] on td "7080" at bounding box center [446, 311] width 129 height 91
select select "90083"
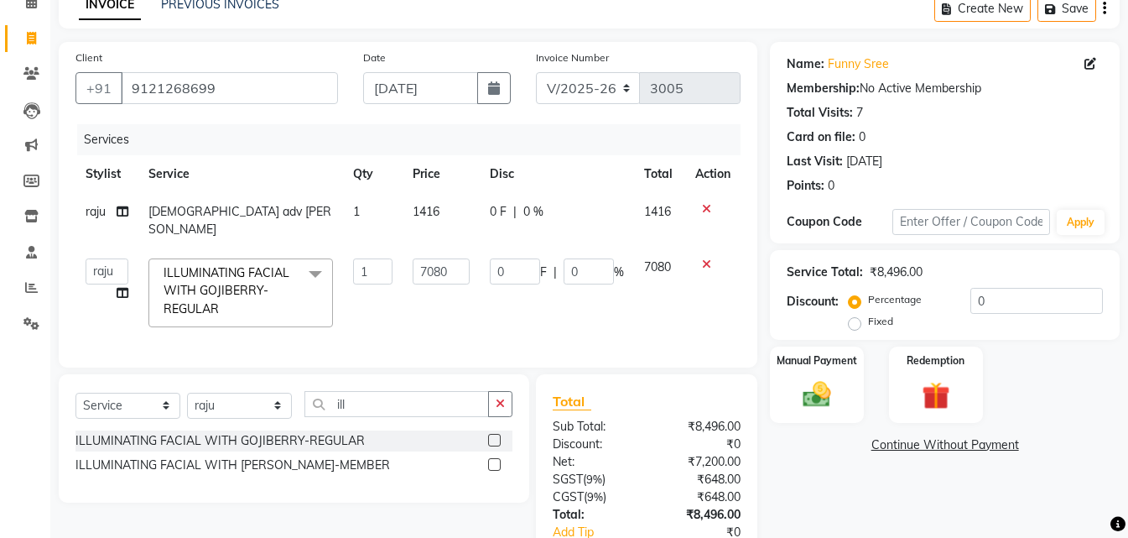
click at [440, 248] on td "7080" at bounding box center [441, 292] width 77 height 89
click at [447, 208] on td "1416" at bounding box center [441, 220] width 77 height 55
select select "90083"
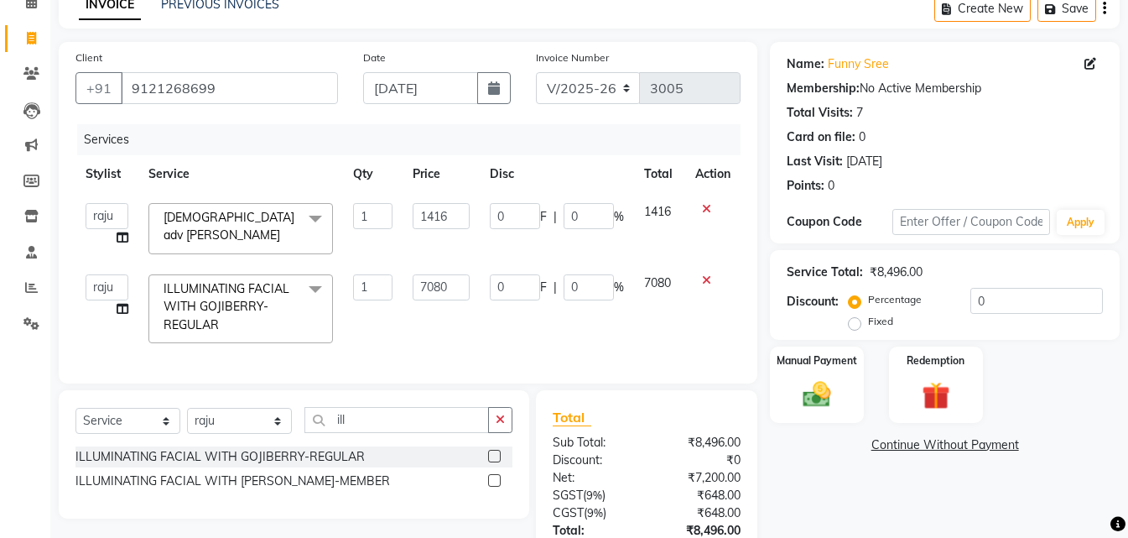
click at [447, 208] on input "1416" at bounding box center [441, 216] width 57 height 26
type input "1652"
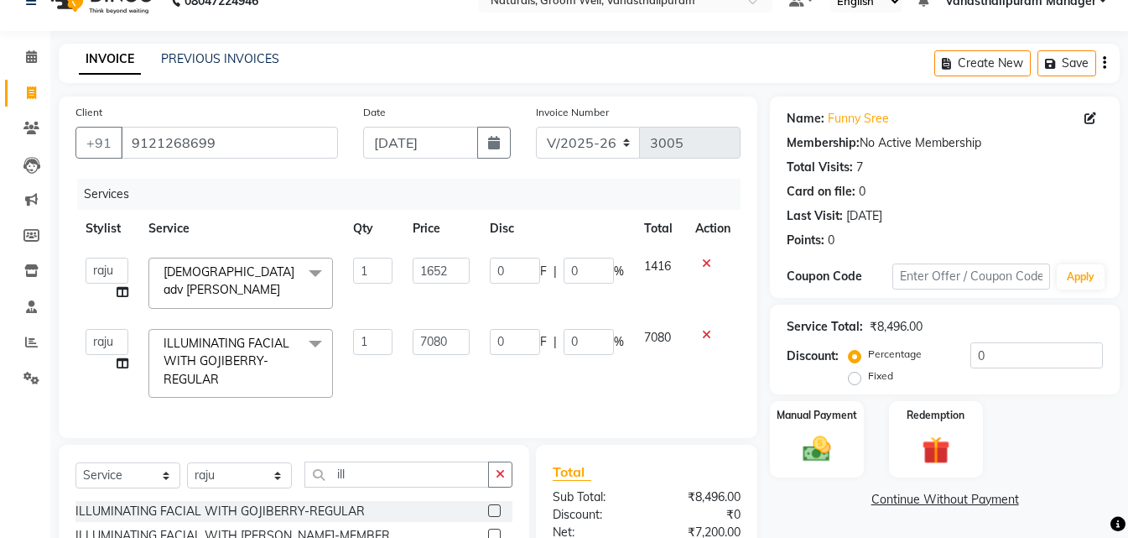
scroll to position [0, 0]
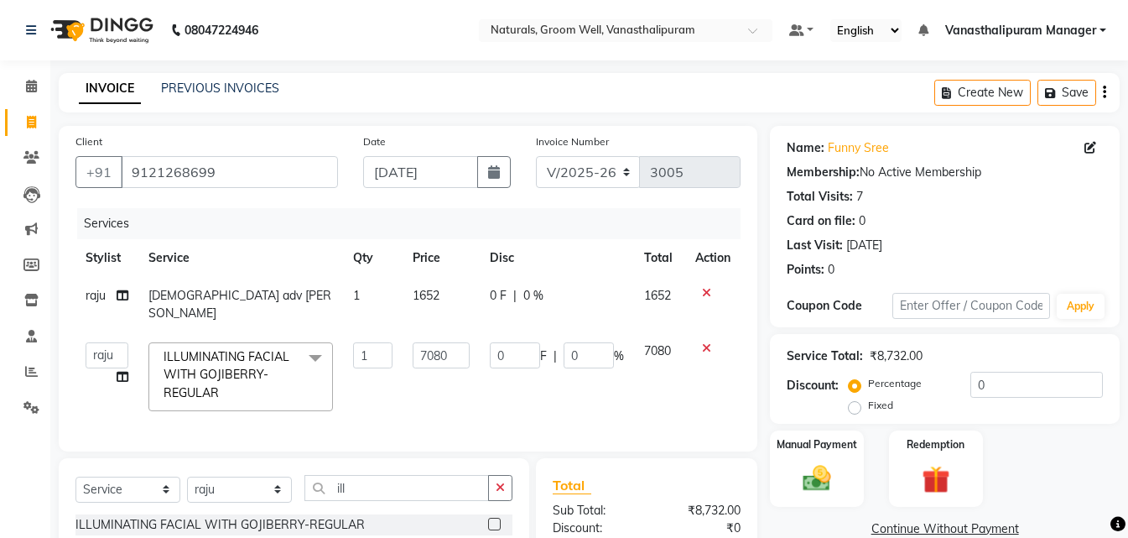
click at [468, 89] on div "INVOICE PREVIOUS INVOICES Create New Save" at bounding box center [589, 92] width 1061 height 39
click at [964, 237] on div "Last Visit: [DATE]" at bounding box center [945, 246] width 316 height 18
drag, startPoint x: 822, startPoint y: 483, endPoint x: 913, endPoint y: 432, distance: 104.0
click at [824, 483] on img at bounding box center [816, 478] width 45 height 32
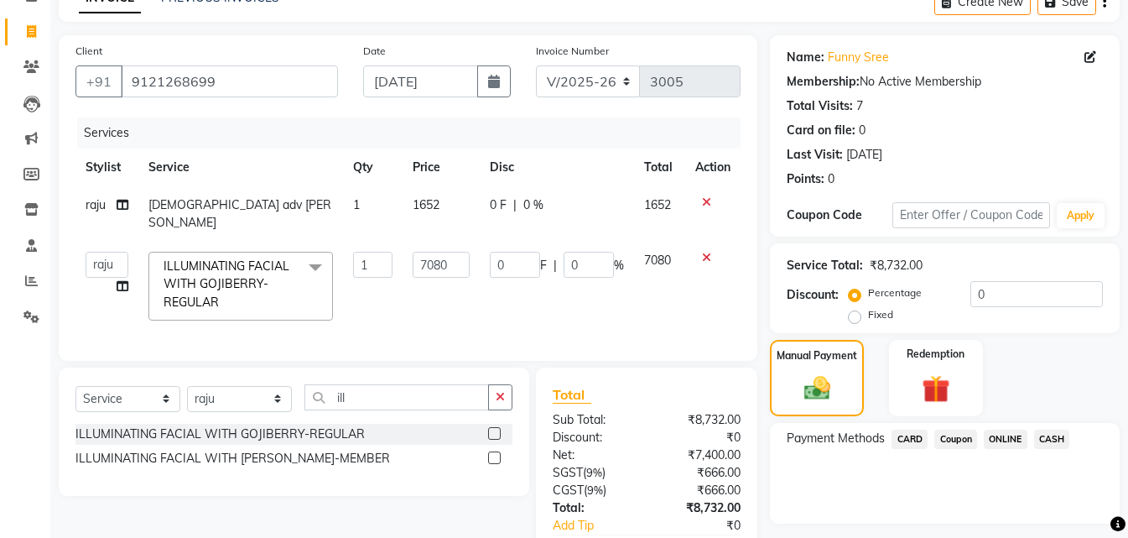
scroll to position [187, 0]
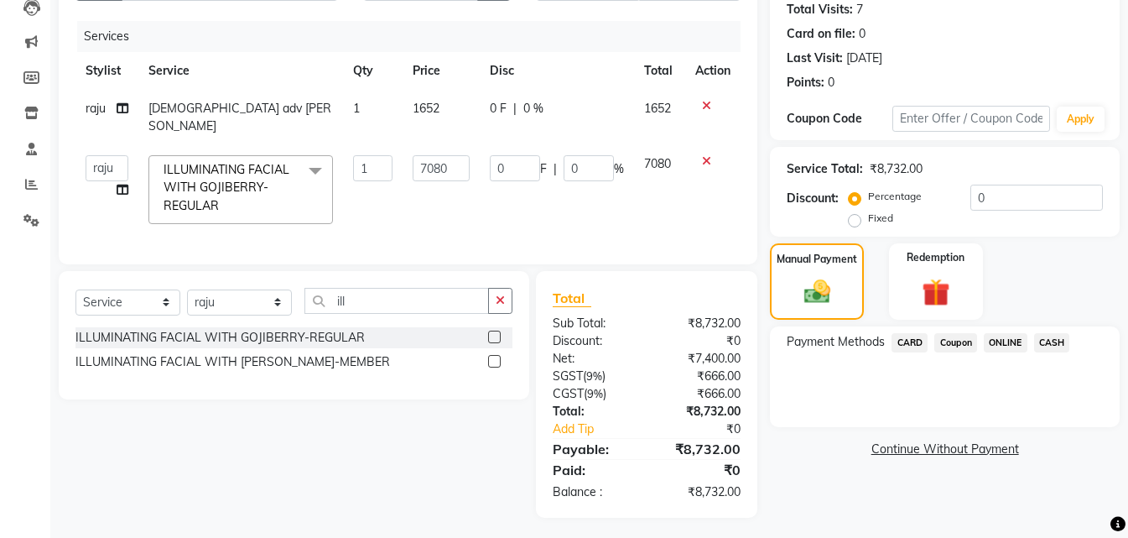
click at [1043, 337] on span "CASH" at bounding box center [1052, 342] width 36 height 19
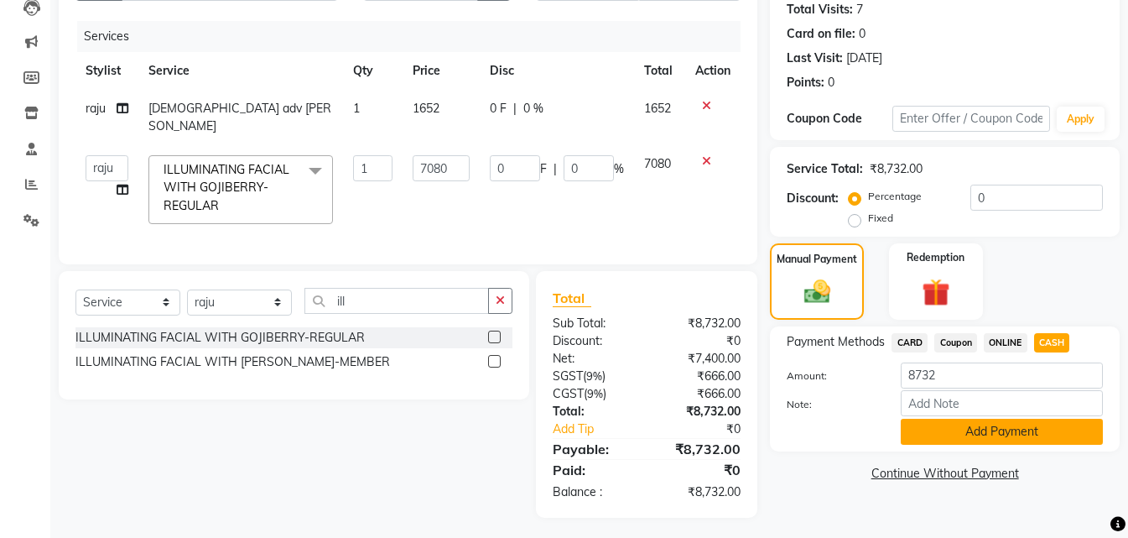
click at [1051, 434] on button "Add Payment" at bounding box center [1002, 432] width 202 height 26
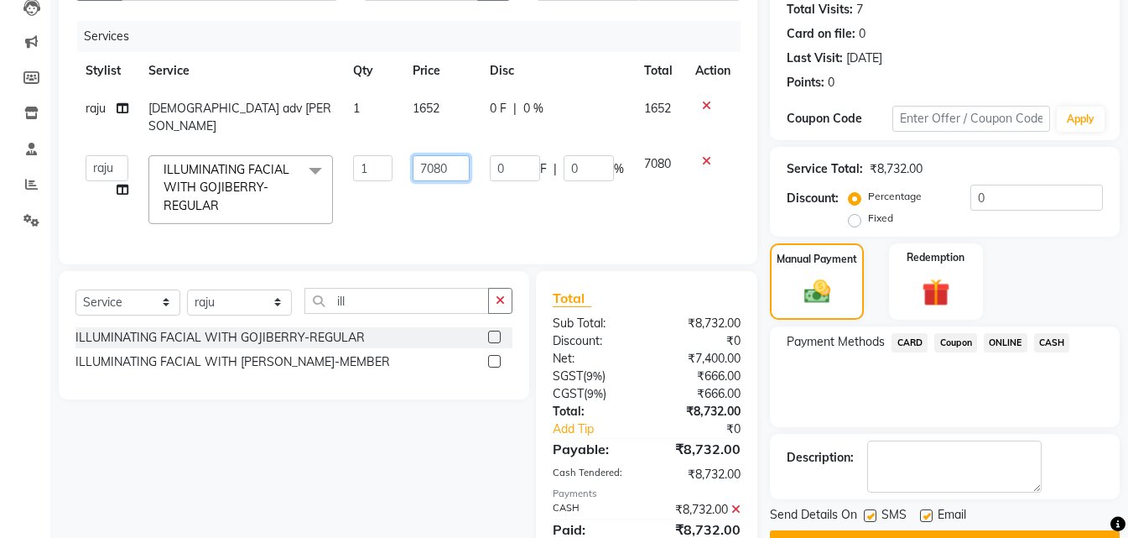
click at [461, 155] on input "7080" at bounding box center [441, 168] width 57 height 26
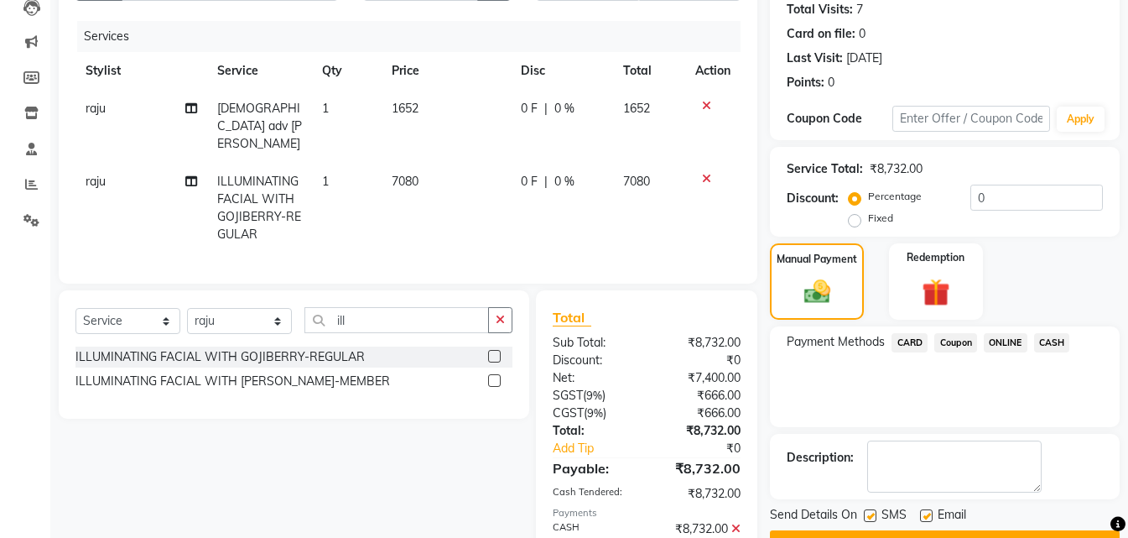
click at [868, 226] on label "Fixed" at bounding box center [880, 218] width 25 height 15
click at [855, 224] on input "Fixed" at bounding box center [858, 218] width 12 height 12
radio input "true"
click at [1011, 199] on input "0" at bounding box center [1037, 198] width 133 height 26
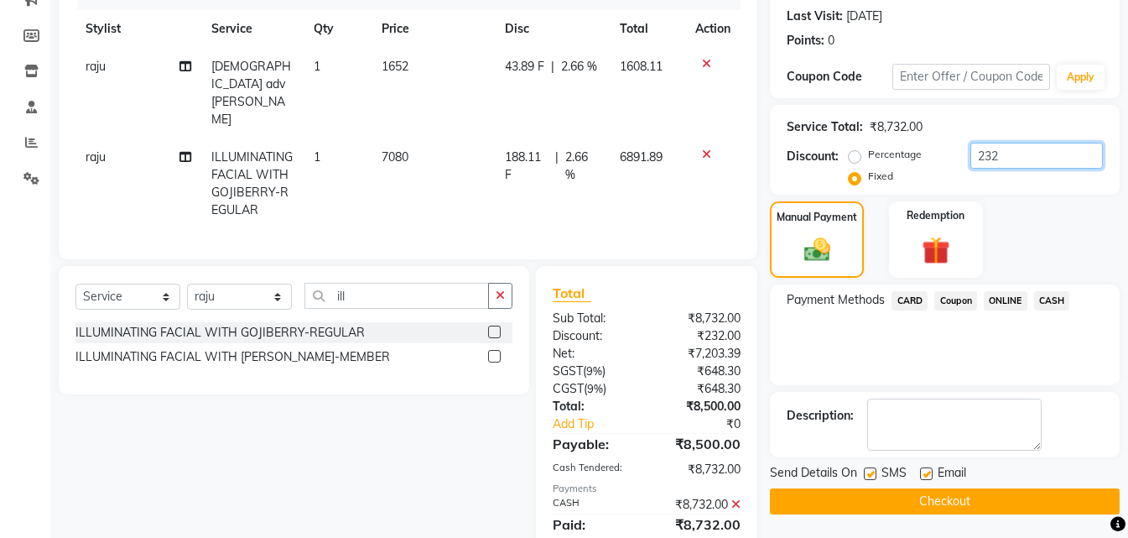
scroll to position [263, 0]
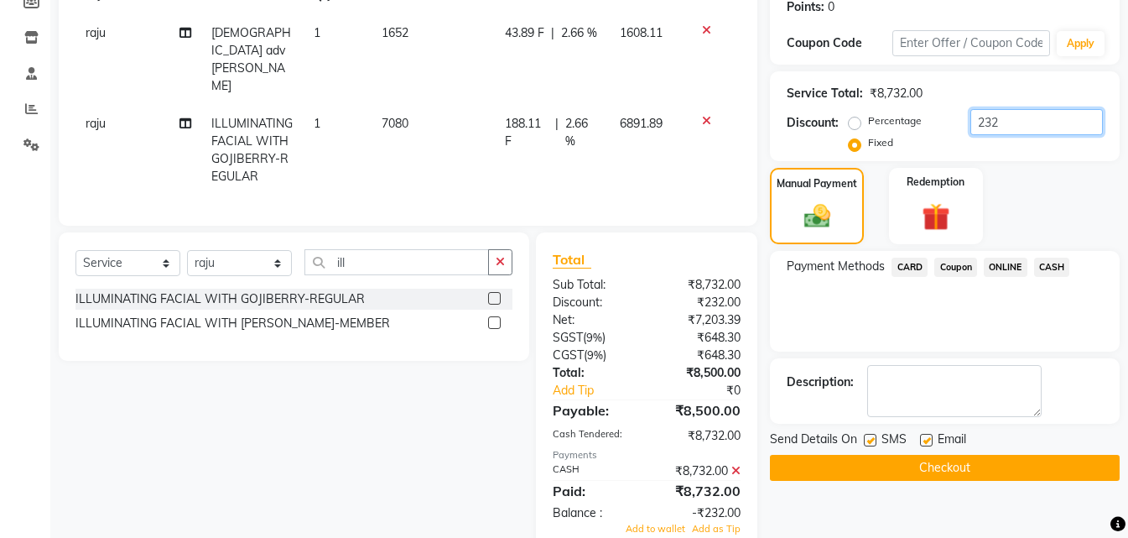
type input "232"
click at [740, 465] on icon at bounding box center [735, 471] width 9 height 12
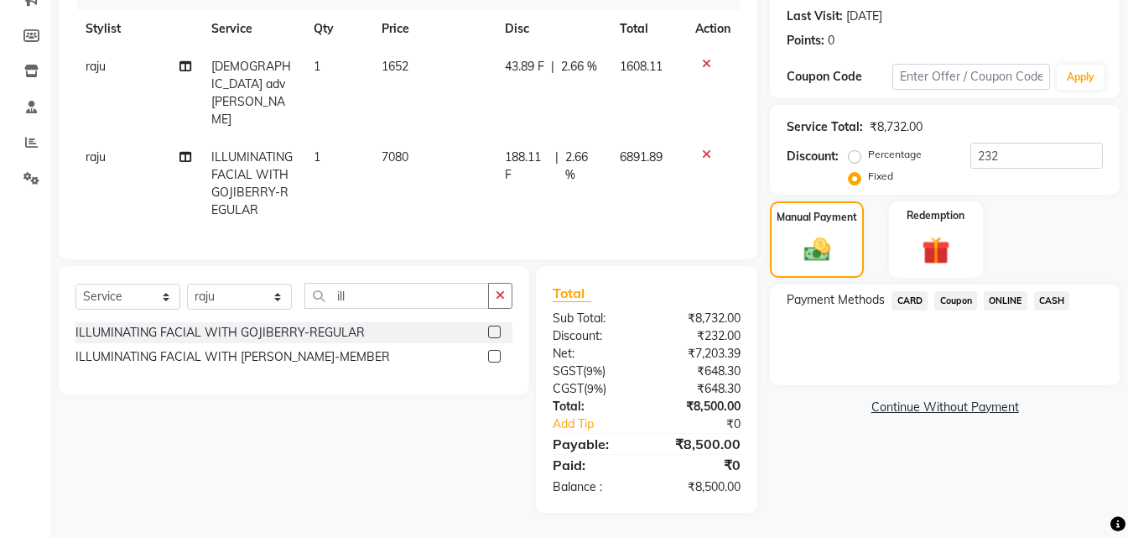
scroll to position [189, 0]
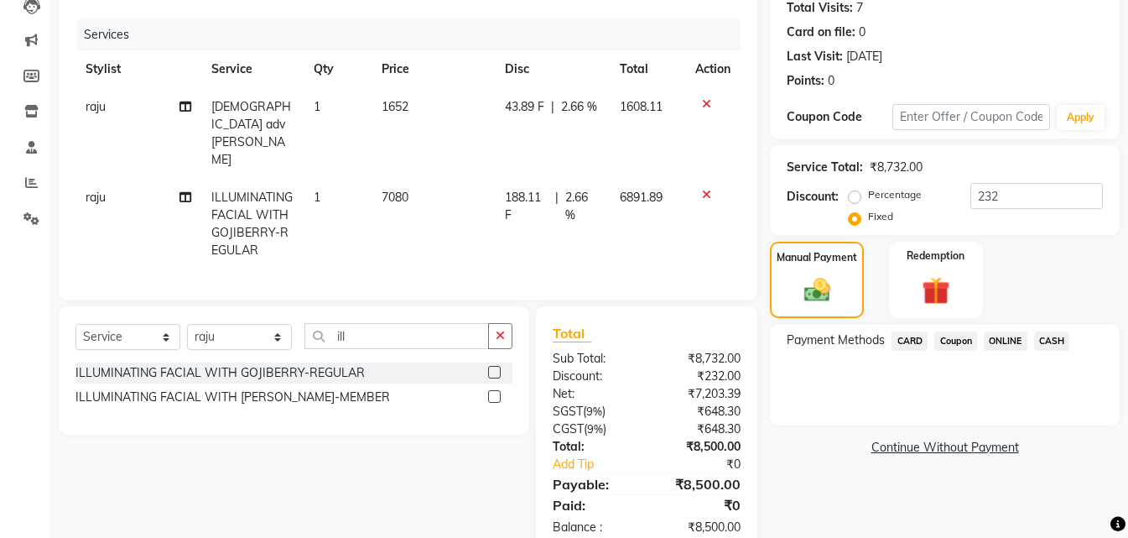
drag, startPoint x: 1047, startPoint y: 338, endPoint x: 1038, endPoint y: 356, distance: 19.5
click at [1048, 340] on span "CASH" at bounding box center [1052, 340] width 36 height 19
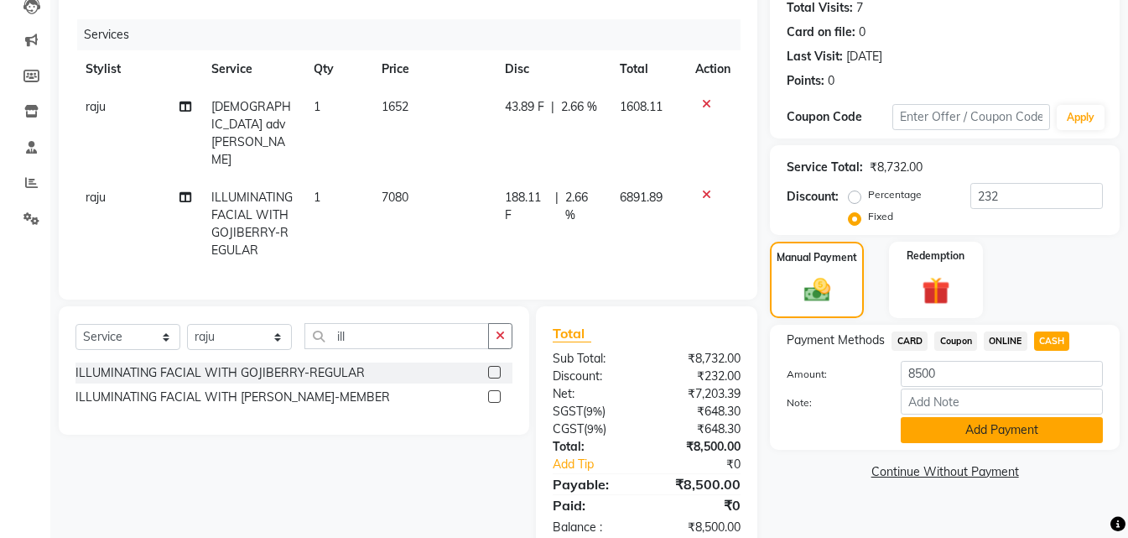
click at [1007, 433] on button "Add Payment" at bounding box center [1002, 430] width 202 height 26
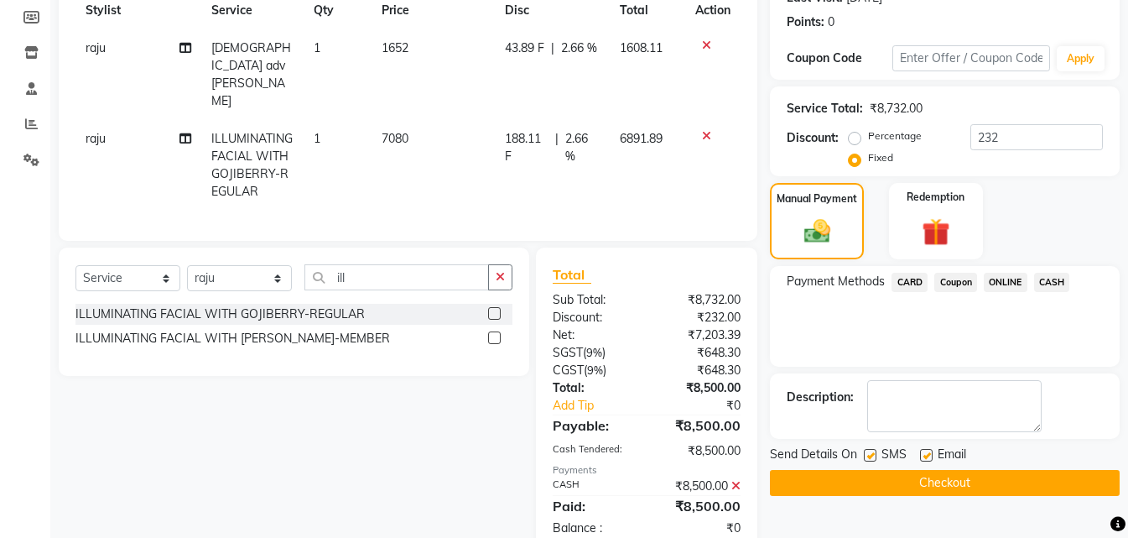
scroll to position [248, 0]
click at [1008, 471] on button "Checkout" at bounding box center [945, 482] width 350 height 26
